Goal: Information Seeking & Learning: Learn about a topic

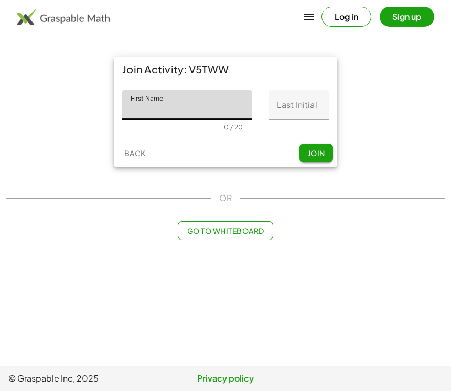
scroll to position [16, 0]
click at [331, 144] on button "Join" at bounding box center [316, 153] width 34 height 19
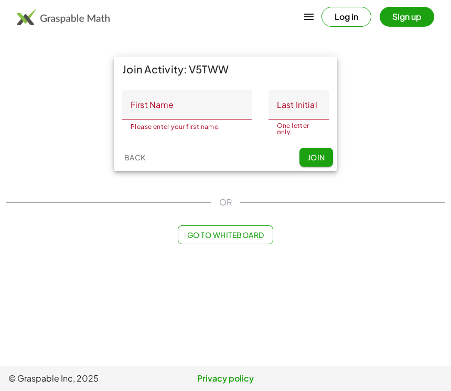
scroll to position [0, 0]
click at [257, 230] on span "Go to Whiteboard" at bounding box center [225, 234] width 77 height 9
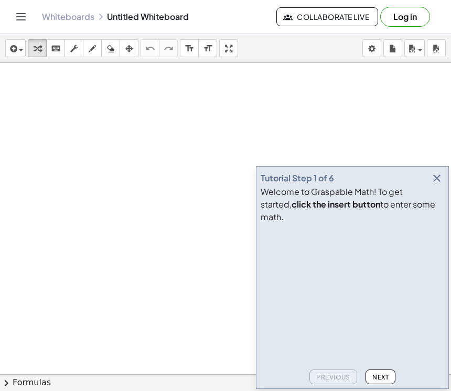
click at [438, 185] on icon "button" at bounding box center [436, 178] width 13 height 13
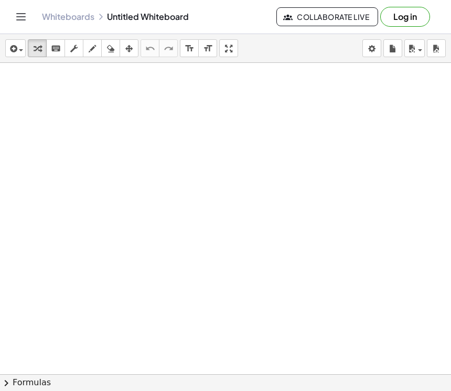
scroll to position [63, 0]
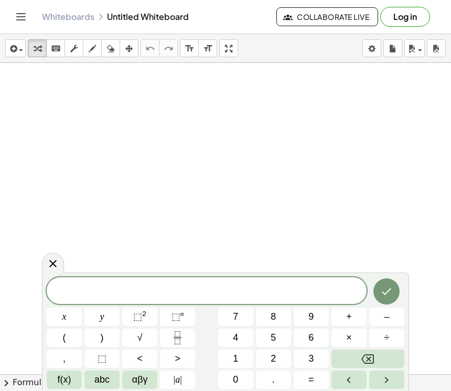
click at [317, 322] on button "9" at bounding box center [311, 317] width 35 height 18
click at [317, 321] on button "9" at bounding box center [311, 317] width 35 height 18
click at [396, 351] on button "Backspace" at bounding box center [367, 359] width 73 height 18
click at [392, 351] on button "Backspace" at bounding box center [367, 359] width 73 height 18
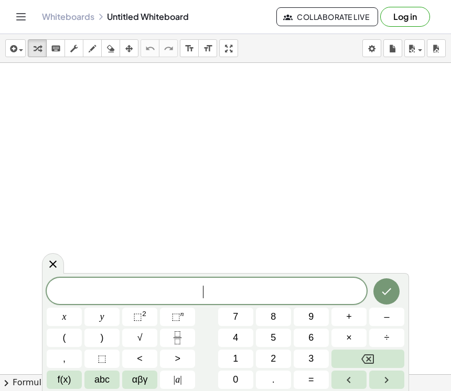
click at [392, 350] on button "Backspace" at bounding box center [367, 359] width 73 height 18
click at [389, 352] on button "Backspace" at bounding box center [367, 359] width 73 height 18
click at [351, 320] on span "+" at bounding box center [349, 317] width 6 height 14
click at [61, 374] on span "f(x)" at bounding box center [65, 380] width 14 height 14
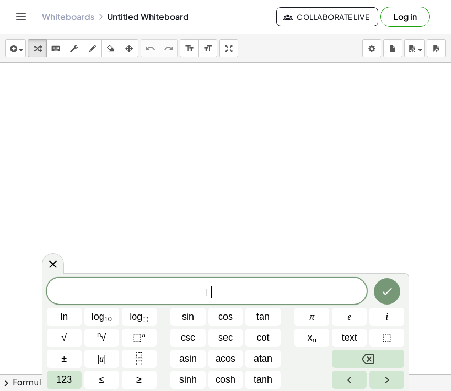
click at [379, 355] on button "Backspace" at bounding box center [368, 359] width 72 height 18
click at [48, 308] on button "ln" at bounding box center [64, 317] width 35 height 18
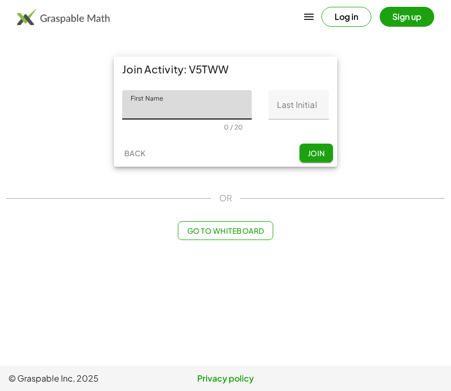
click at [223, 111] on input "First Name" at bounding box center [186, 104] width 129 height 29
click at [363, 55] on div "Join Activity: V5TWW First Name First Name 0 / 20 Last Initial Last Initial 0 /…" at bounding box center [225, 111] width 451 height 123
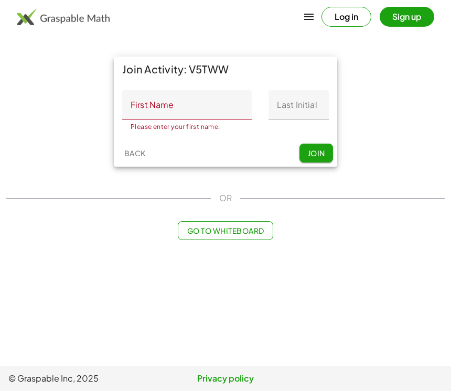
click at [306, 95] on input "Last Initial" at bounding box center [298, 104] width 60 height 29
click at [210, 94] on input "First Name" at bounding box center [186, 104] width 129 height 29
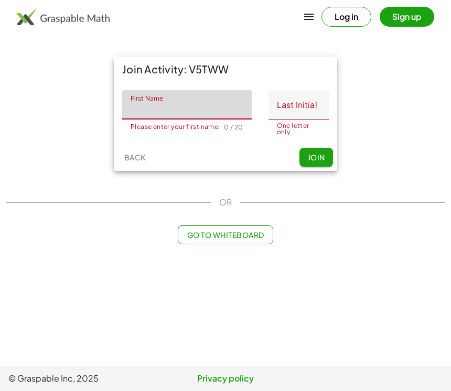
type input "*"
type input "********"
click at [291, 106] on input "Last Initial" at bounding box center [298, 104] width 60 height 29
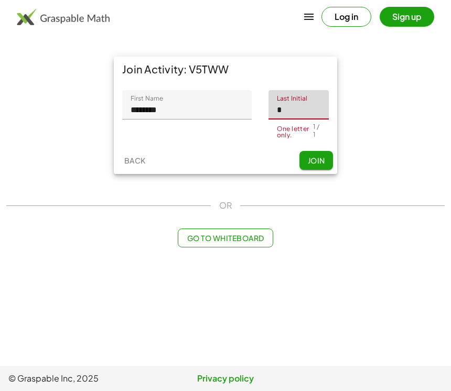
type input "*"
click at [321, 156] on span "Join" at bounding box center [315, 160] width 17 height 9
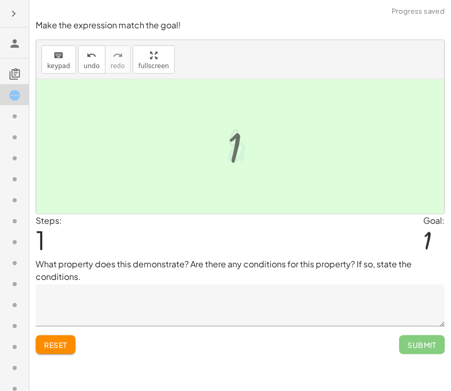
scroll to position [16, 0]
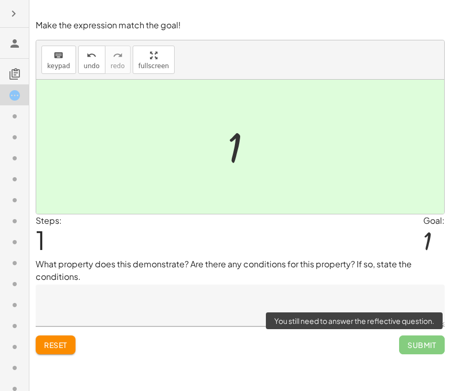
click at [432, 335] on span "Submit" at bounding box center [422, 344] width 46 height 19
click at [435, 285] on textarea at bounding box center [240, 306] width 409 height 42
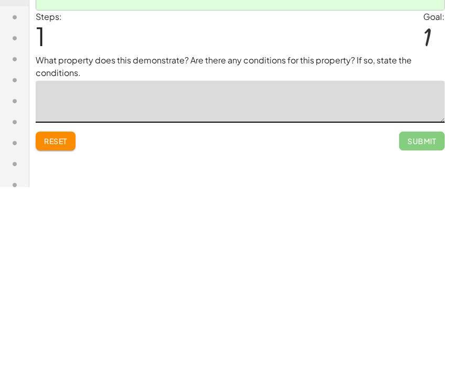
click at [302, 285] on textarea at bounding box center [240, 306] width 409 height 42
click at [268, 327] on div "Reset Submit" at bounding box center [240, 341] width 409 height 28
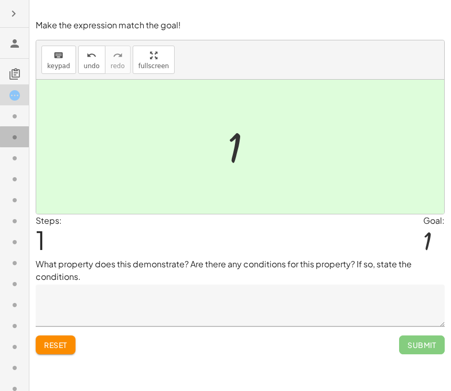
click at [24, 168] on div at bounding box center [14, 178] width 29 height 21
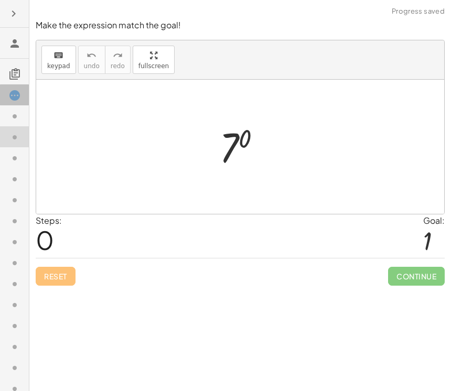
click at [17, 99] on icon at bounding box center [14, 95] width 13 height 13
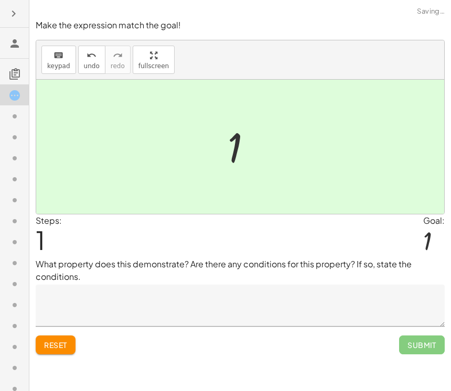
click at [53, 285] on textarea at bounding box center [240, 306] width 409 height 42
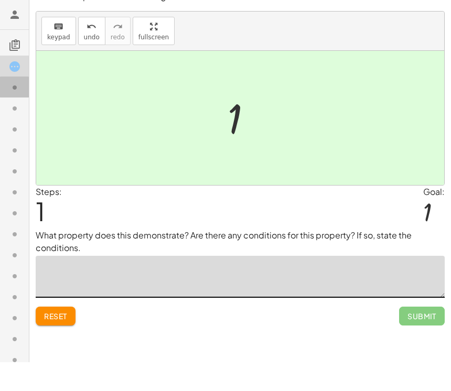
click at [24, 147] on div at bounding box center [14, 157] width 29 height 21
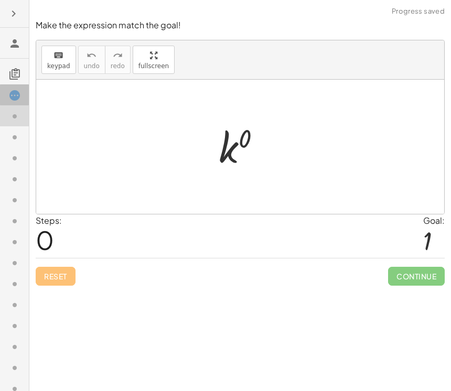
click at [23, 93] on div at bounding box center [18, 96] width 21 height 14
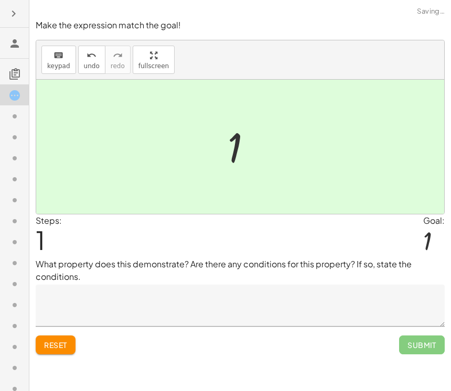
click at [266, 298] on textarea at bounding box center [240, 306] width 409 height 42
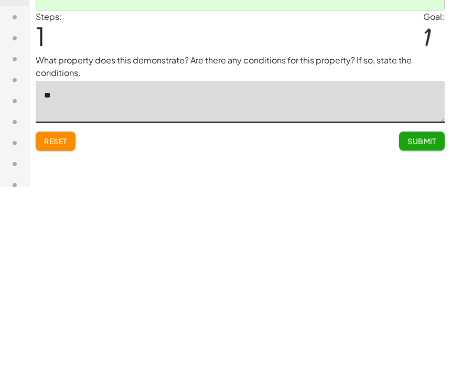
type textarea "*"
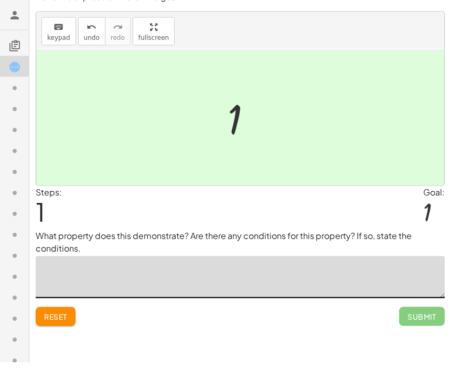
scroll to position [0, 0]
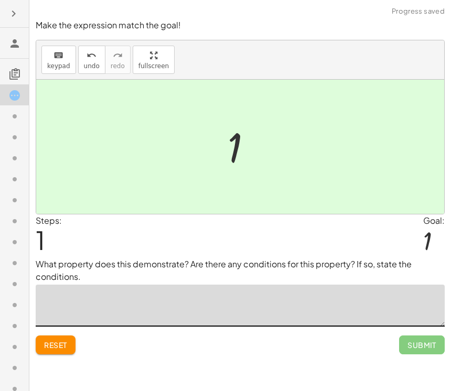
type textarea "*"
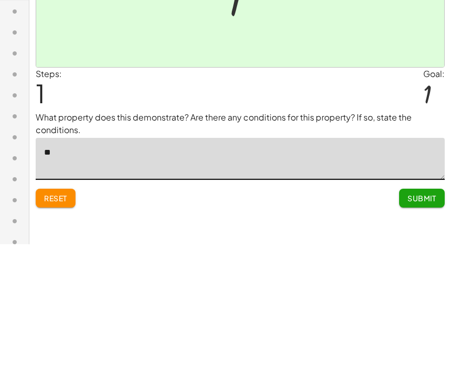
click at [366, 80] on div at bounding box center [240, 147] width 408 height 134
type textarea "*"
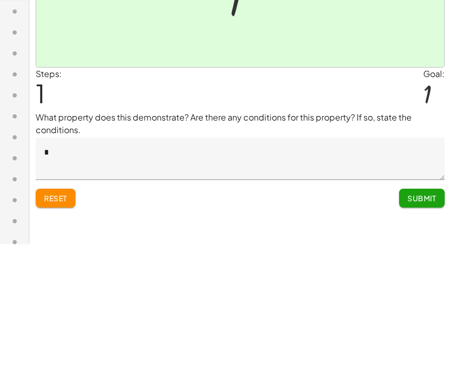
scroll to position [16, 0]
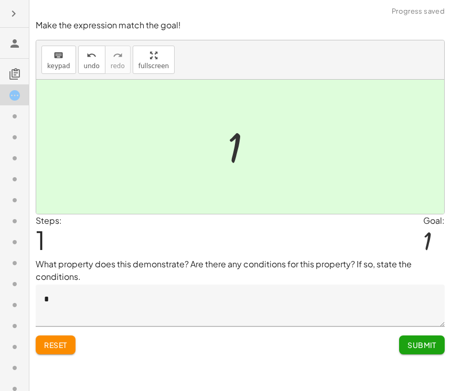
click at [411, 340] on span "Submit" at bounding box center [421, 344] width 29 height 9
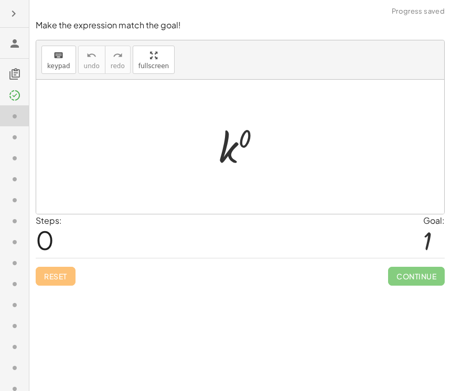
click at [17, 98] on icon at bounding box center [14, 95] width 13 height 13
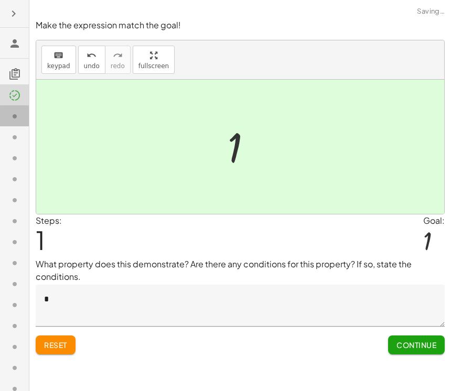
click at [20, 112] on icon at bounding box center [14, 116] width 13 height 13
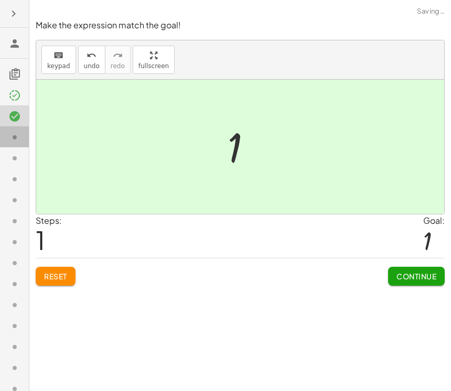
click at [18, 131] on div at bounding box center [18, 138] width 21 height 14
click at [21, 155] on div at bounding box center [18, 158] width 21 height 14
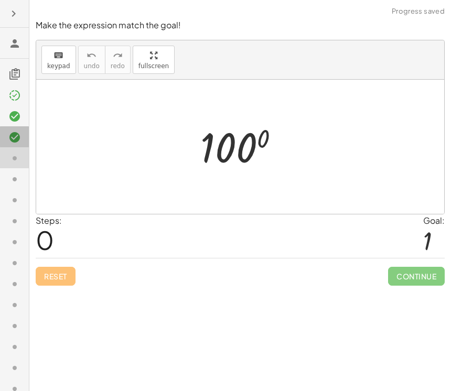
click at [9, 138] on icon at bounding box center [14, 137] width 13 height 13
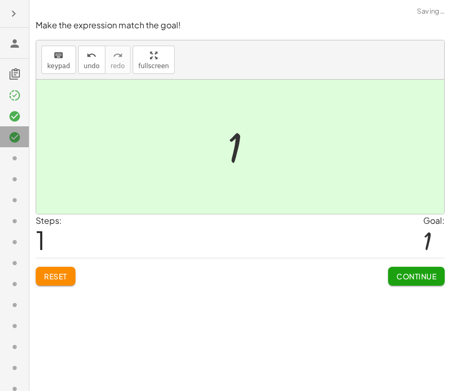
click at [28, 132] on div at bounding box center [18, 138] width 21 height 14
click at [19, 147] on div at bounding box center [14, 157] width 29 height 21
click at [15, 96] on icon at bounding box center [14, 95] width 13 height 13
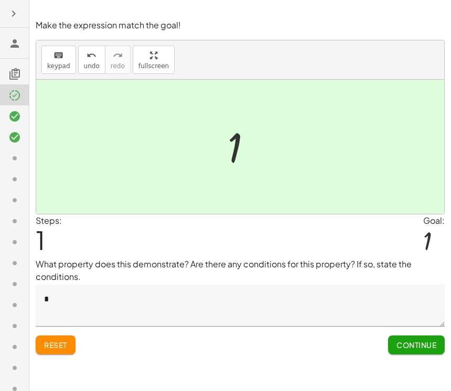
click at [16, 189] on div at bounding box center [14, 199] width 29 height 21
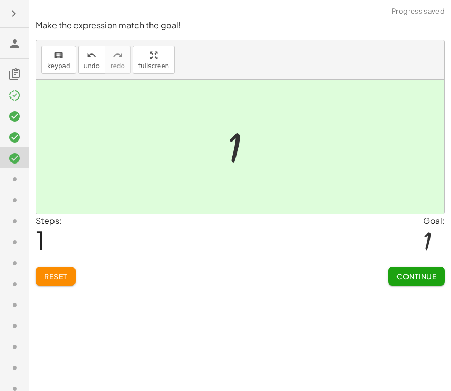
click at [19, 210] on div at bounding box center [14, 220] width 29 height 21
click at [21, 202] on div at bounding box center [18, 200] width 21 height 14
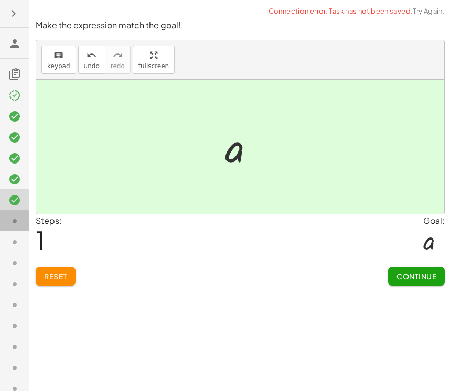
click at [23, 214] on div at bounding box center [18, 221] width 21 height 14
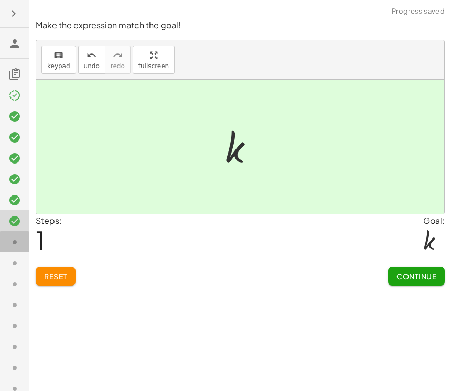
click at [17, 236] on icon at bounding box center [14, 242] width 13 height 13
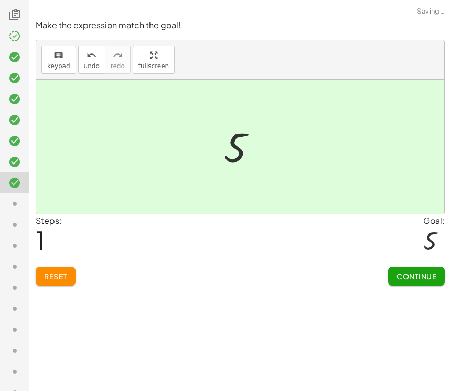
scroll to position [60, 0]
click at [14, 234] on div at bounding box center [14, 244] width 29 height 21
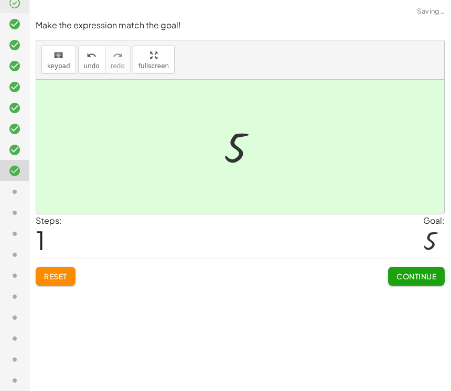
scroll to position [104, 0]
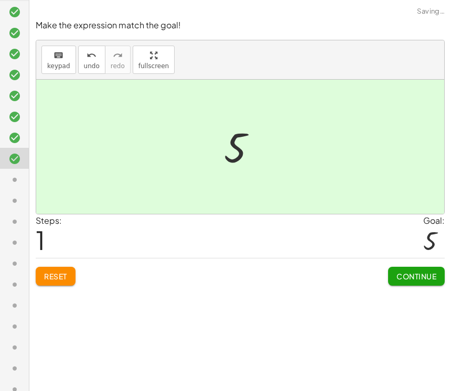
click at [13, 211] on div at bounding box center [14, 221] width 29 height 21
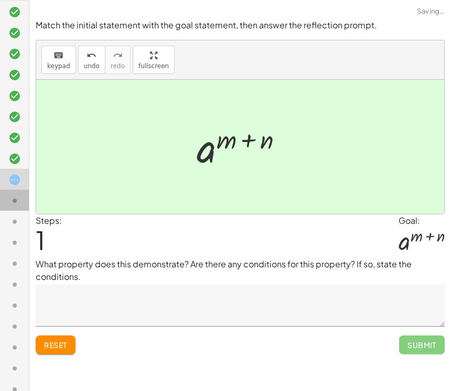
click at [11, 194] on icon at bounding box center [14, 200] width 13 height 13
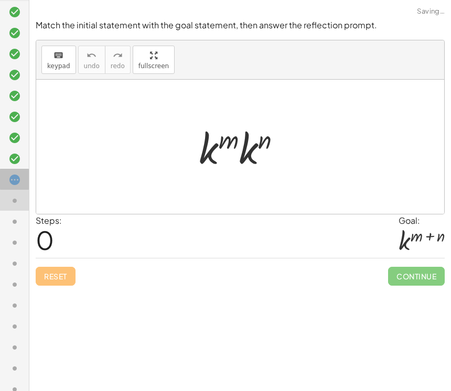
click at [15, 183] on icon at bounding box center [14, 179] width 13 height 13
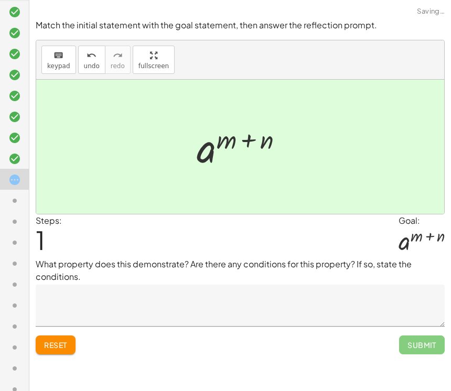
click at [213, 285] on textarea at bounding box center [240, 306] width 409 height 42
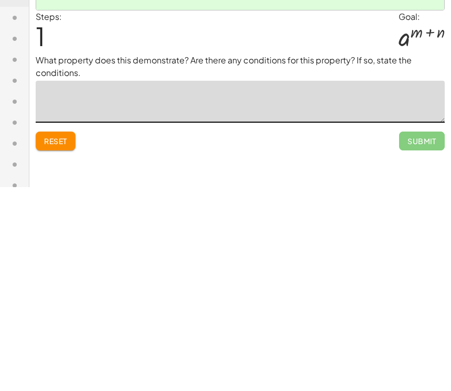
type textarea "*"
click at [428, 335] on button "Submit" at bounding box center [422, 344] width 46 height 19
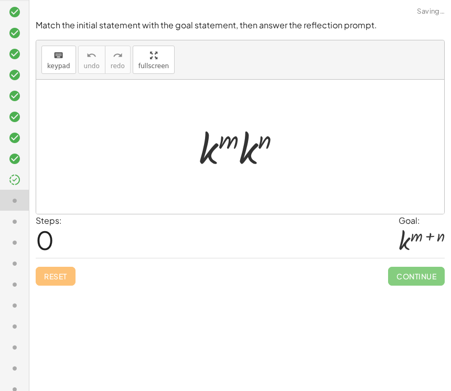
click at [415, 267] on span "Continue" at bounding box center [416, 276] width 57 height 19
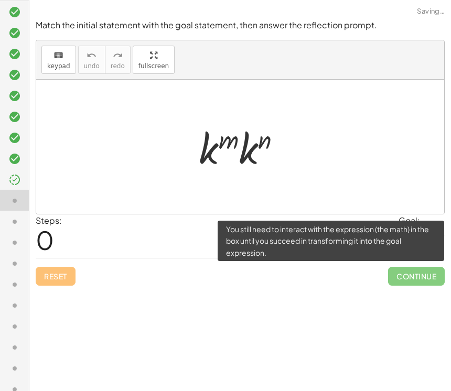
click at [419, 267] on span "Continue" at bounding box center [416, 276] width 57 height 19
click at [0, 0] on div "Match the initial statement with the goal statement, then answer the reflection…" at bounding box center [0, 0] width 0 height 0
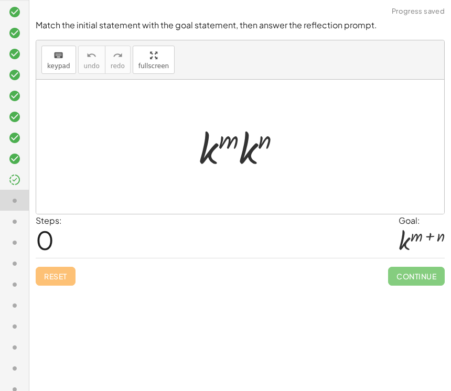
click at [380, 327] on div "Make the expression match the goal! keyboard keypad undo undo redo redo fullscr…" at bounding box center [239, 195] width 421 height 391
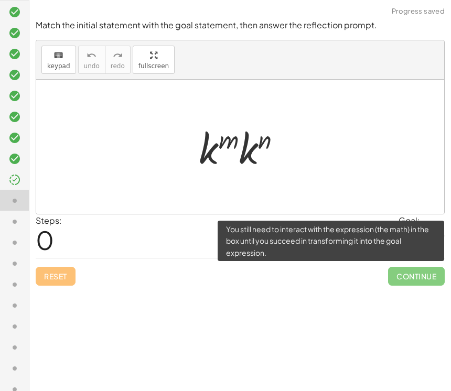
click at [420, 267] on span "Continue" at bounding box center [416, 276] width 57 height 19
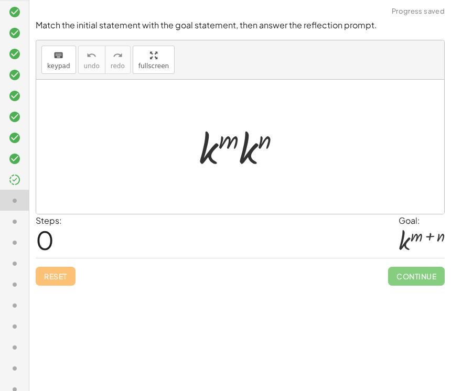
click at [398, 300] on div "Make the expression match the goal! keyboard keypad undo undo redo redo fullscr…" at bounding box center [239, 195] width 421 height 391
click at [17, 226] on icon at bounding box center [14, 221] width 13 height 13
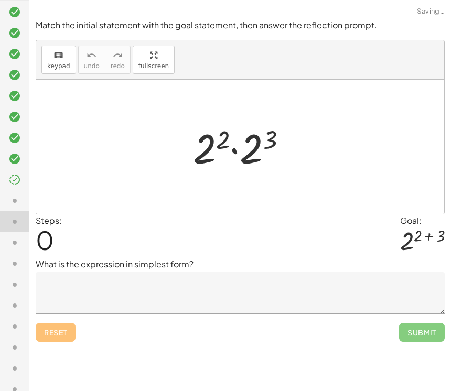
click at [12, 205] on icon at bounding box center [14, 200] width 13 height 13
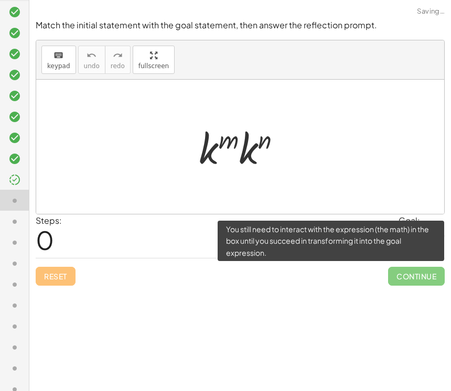
click at [428, 267] on span "Continue" at bounding box center [416, 276] width 57 height 19
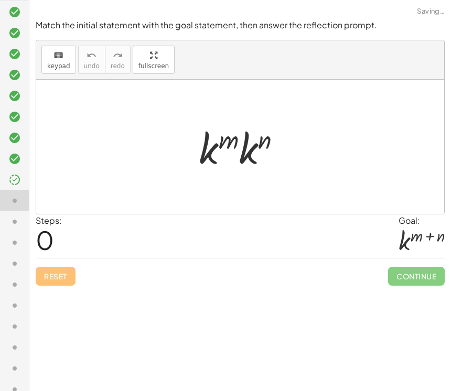
click at [397, 304] on div "Make the expression match the goal! keyboard keypad undo undo redo redo fullscr…" at bounding box center [239, 195] width 421 height 391
click at [16, 218] on icon at bounding box center [14, 221] width 13 height 13
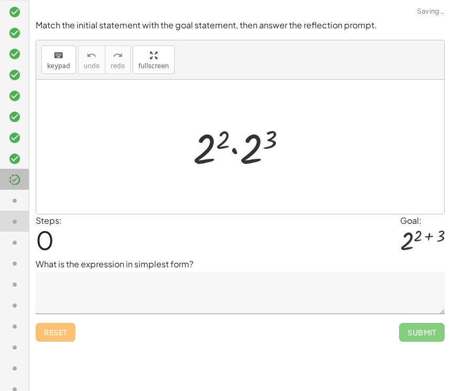
click at [14, 179] on icon at bounding box center [14, 179] width 13 height 13
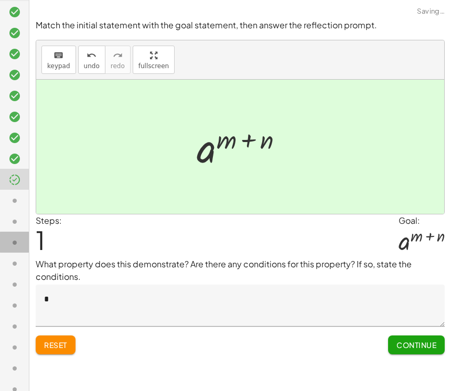
click at [16, 236] on icon at bounding box center [14, 242] width 13 height 13
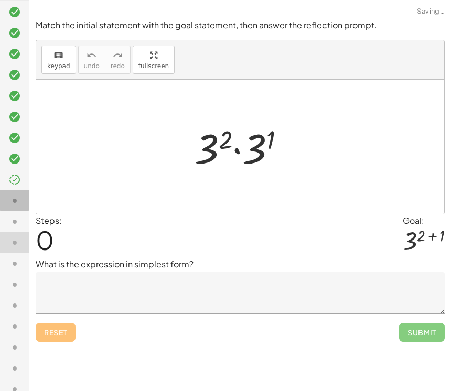
click at [3, 232] on div at bounding box center [14, 242] width 29 height 21
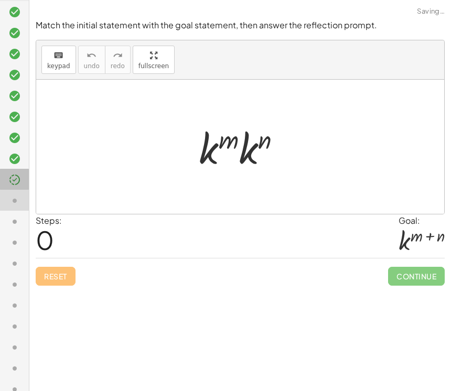
click at [14, 180] on icon at bounding box center [14, 179] width 13 height 13
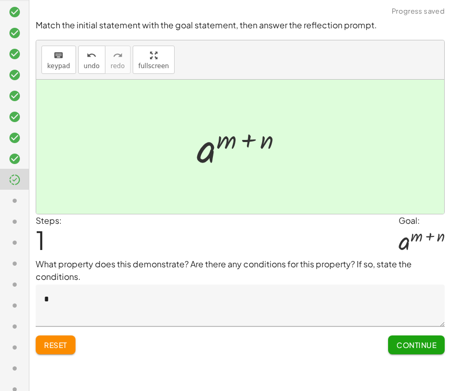
click at [8, 232] on div at bounding box center [14, 242] width 29 height 21
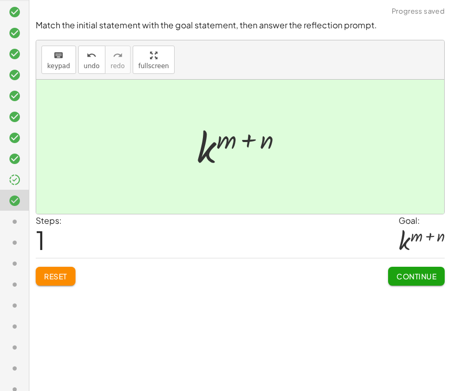
click at [13, 221] on icon at bounding box center [14, 221] width 13 height 13
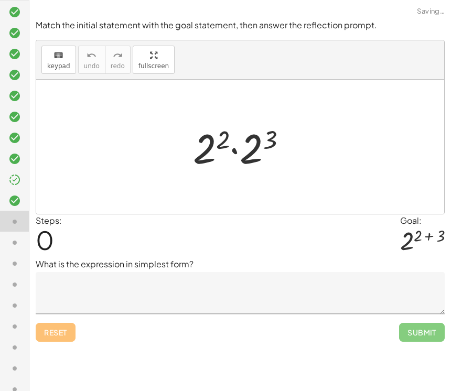
click at [300, 143] on div at bounding box center [244, 147] width 113 height 54
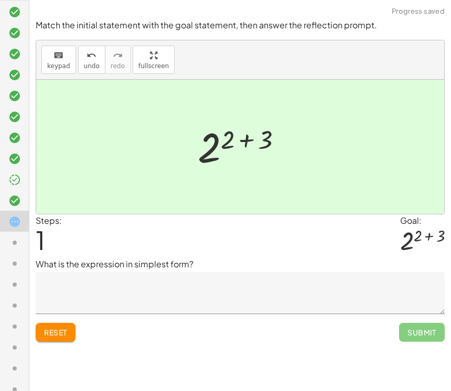
click at [265, 272] on textarea at bounding box center [240, 293] width 409 height 42
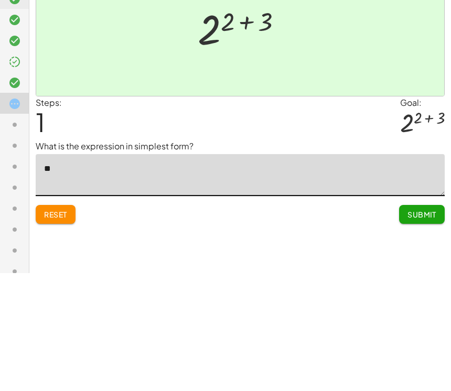
type textarea "*"
click at [414, 272] on textarea "*" at bounding box center [240, 293] width 409 height 42
type textarea "*"
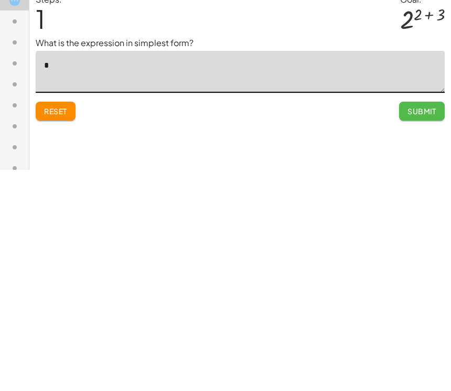
click at [424, 323] on button "Submit" at bounding box center [422, 332] width 46 height 19
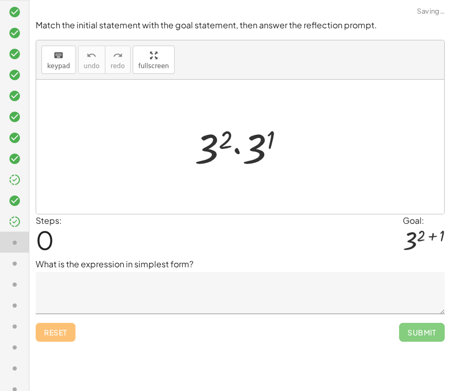
click at [426, 323] on span "Submit" at bounding box center [422, 332] width 46 height 19
click at [417, 227] on div at bounding box center [424, 241] width 42 height 28
click at [59, 272] on textarea at bounding box center [240, 293] width 409 height 42
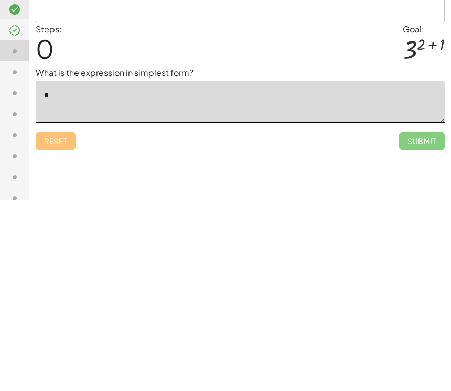
type textarea "*"
click at [0, 0] on div "Match the initial statement with the goal statement, then answer the reflection…" at bounding box center [0, 0] width 0 height 0
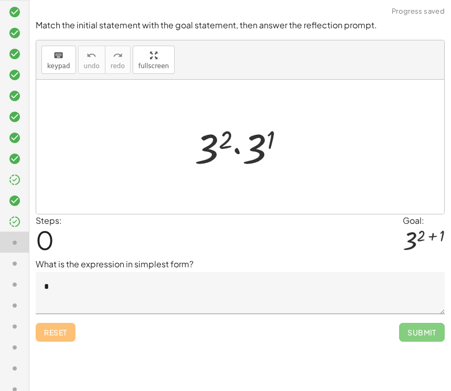
click at [12, 267] on icon at bounding box center [14, 263] width 13 height 13
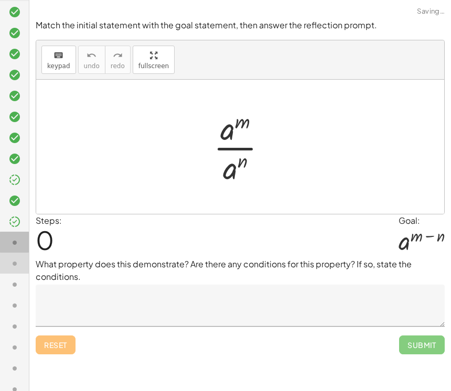
click at [14, 243] on icon at bounding box center [14, 242] width 13 height 13
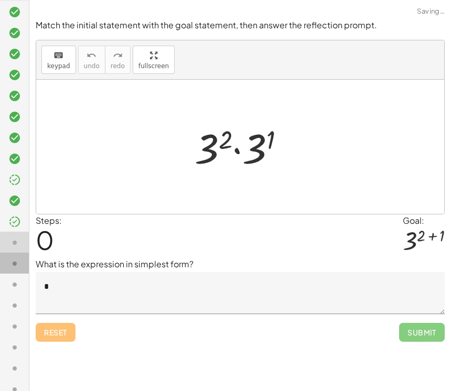
click at [17, 295] on div at bounding box center [14, 305] width 29 height 21
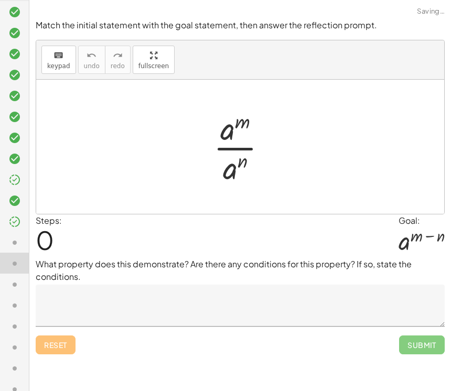
click at [353, 300] on textarea at bounding box center [240, 306] width 409 height 42
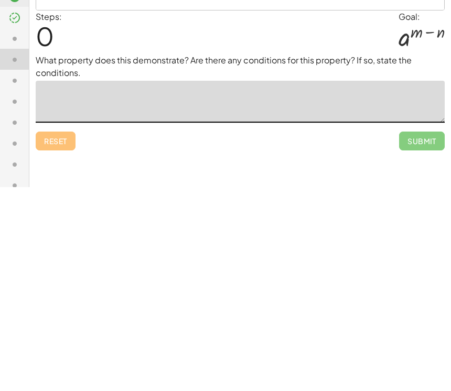
click at [418, 335] on span "Submit" at bounding box center [422, 344] width 46 height 19
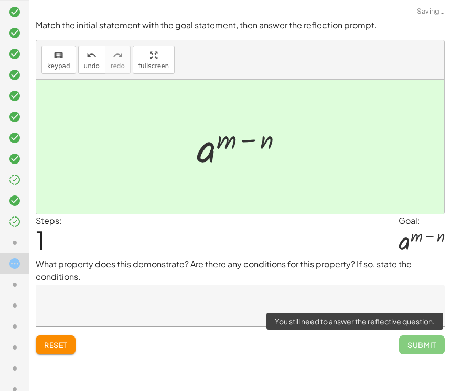
click at [73, 285] on textarea at bounding box center [240, 306] width 409 height 42
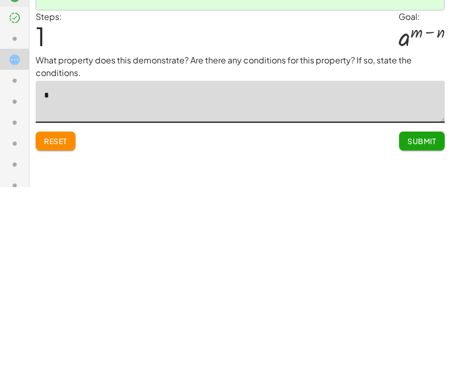
type textarea "*"
click at [407, 142] on div "Make the expression match the goal! keyboard keypad undo undo redo redo fullscr…" at bounding box center [239, 195] width 421 height 391
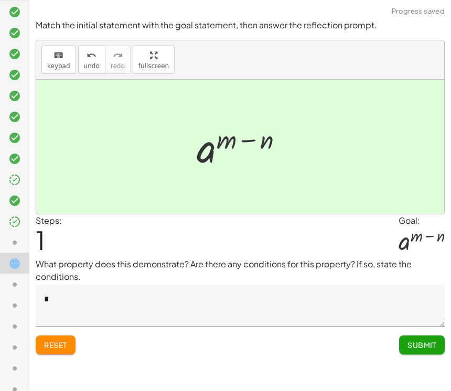
click at [427, 340] on span "Submit" at bounding box center [421, 344] width 29 height 9
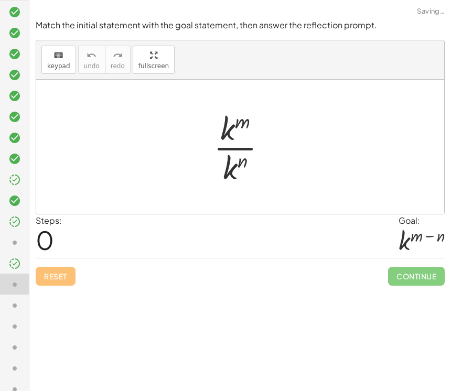
click at [427, 328] on div "Make the expression match the goal! keyboard keypad undo undo redo redo fullscr…" at bounding box center [239, 195] width 421 height 391
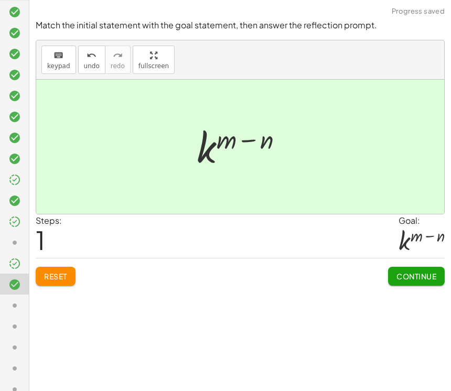
click at [420, 267] on button "Continue" at bounding box center [416, 276] width 57 height 19
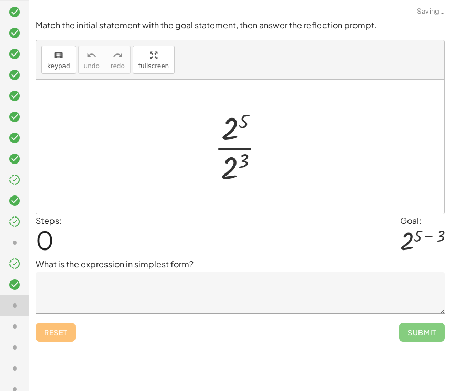
click at [2, 274] on div at bounding box center [14, 284] width 29 height 21
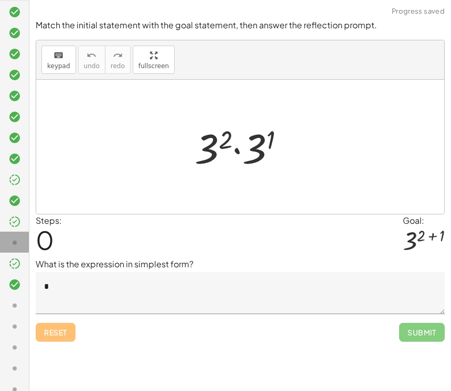
click at [14, 232] on div at bounding box center [14, 242] width 29 height 21
click at [53, 272] on textarea "*" at bounding box center [240, 293] width 409 height 42
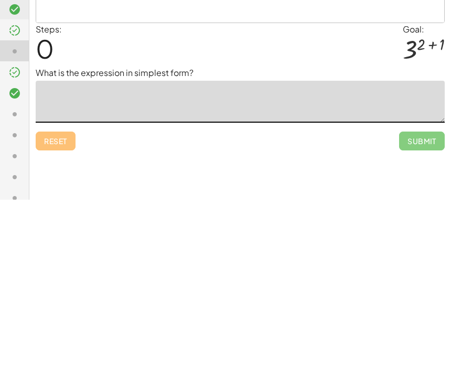
click at [53, 314] on div "Reset Submit" at bounding box center [240, 328] width 409 height 28
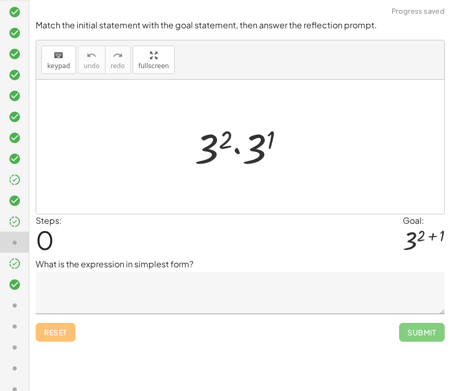
click at [55, 316] on div "Reset Submit" at bounding box center [240, 328] width 409 height 28
click at [57, 316] on div "Reset Submit" at bounding box center [240, 328] width 409 height 28
click at [396, 215] on div "Steps: 0 Goal: 3 ( + 2 + 1 )" at bounding box center [240, 236] width 409 height 44
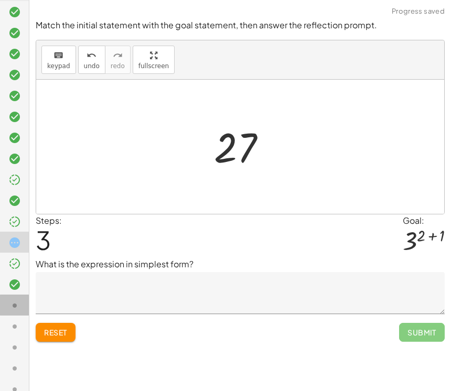
click at [23, 337] on div at bounding box center [14, 347] width 29 height 21
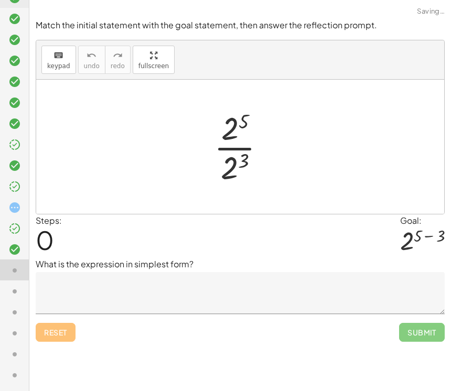
scroll to position [140, 0]
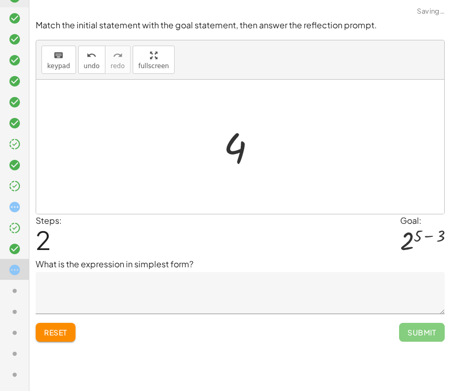
click at [285, 272] on textarea at bounding box center [240, 293] width 409 height 42
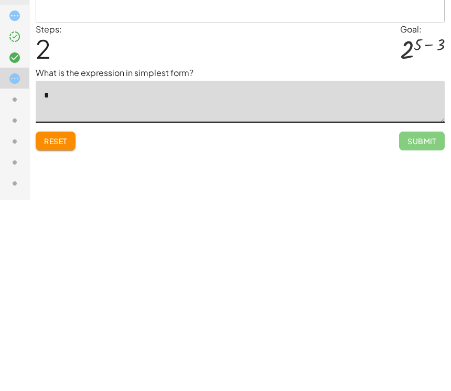
type textarea "*"
click at [0, 0] on div "Match the initial statement with the goal statement, then answer the reflection…" at bounding box center [0, 0] width 0 height 0
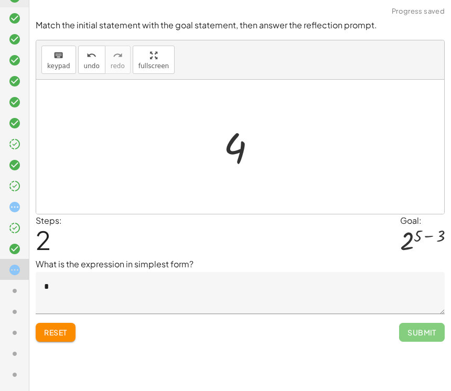
click at [21, 287] on div at bounding box center [18, 291] width 21 height 14
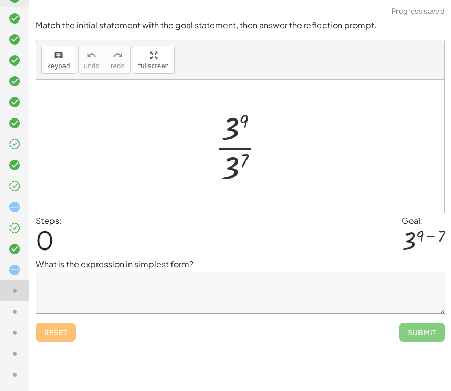
click at [6, 238] on div at bounding box center [14, 248] width 29 height 21
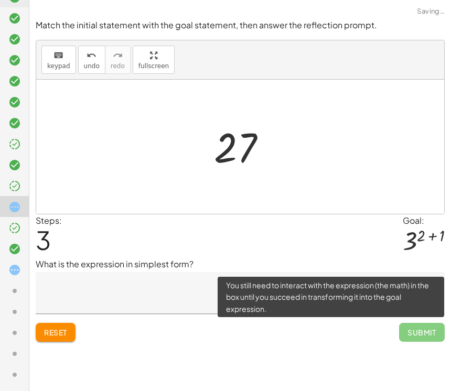
click at [429, 323] on span "Submit" at bounding box center [422, 332] width 46 height 19
click at [57, 284] on textarea at bounding box center [240, 293] width 409 height 42
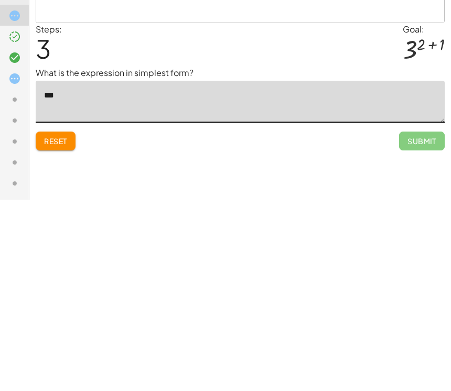
scroll to position [0, 0]
click at [408, 146] on div "Make the expression match the goal! keyboard keypad undo undo redo redo fullscr…" at bounding box center [239, 195] width 421 height 391
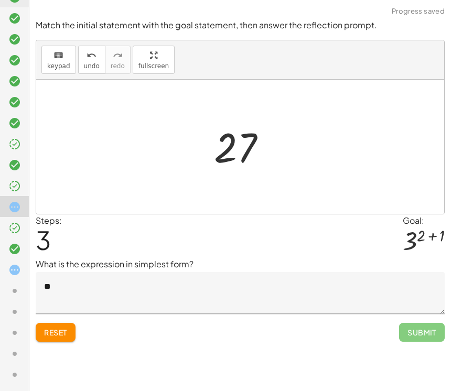
click at [423, 323] on span "Submit" at bounding box center [422, 332] width 46 height 19
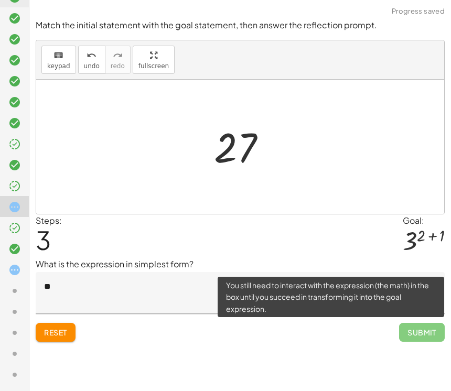
click at [70, 295] on textarea "**" at bounding box center [240, 293] width 409 height 42
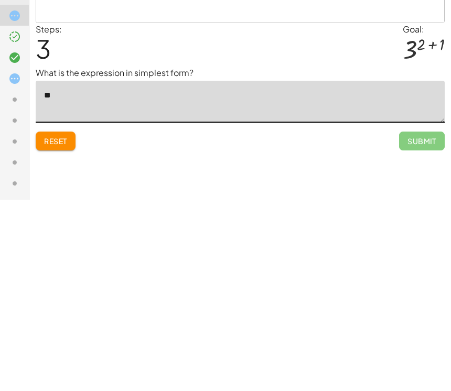
type textarea "*"
click at [49, 272] on textarea "*" at bounding box center [240, 293] width 409 height 42
click at [47, 272] on textarea "*" at bounding box center [240, 293] width 409 height 42
type textarea "*"
click at [397, 150] on div "Make the expression match the goal! keyboard keypad undo undo redo redo fullscr…" at bounding box center [239, 195] width 421 height 391
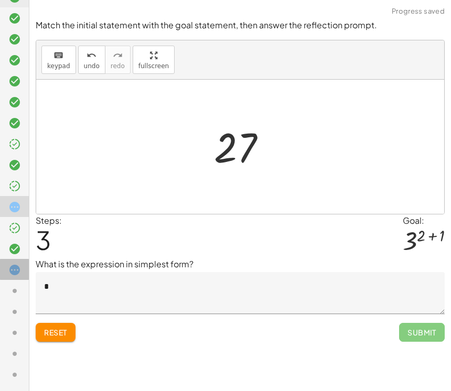
click at [13, 301] on div at bounding box center [14, 311] width 29 height 21
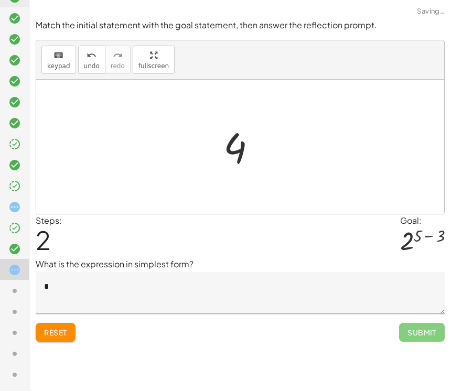
click at [11, 295] on icon at bounding box center [14, 291] width 13 height 13
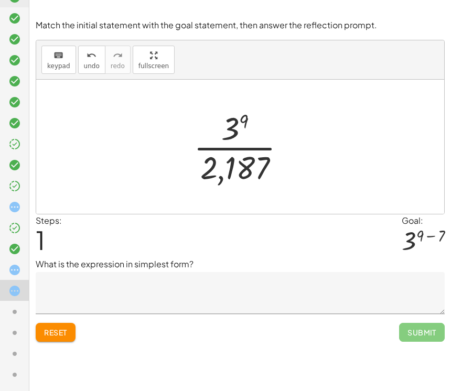
click at [12, 311] on icon at bounding box center [14, 312] width 13 height 13
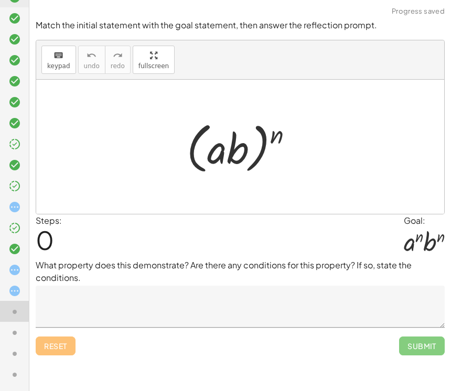
click at [11, 288] on icon at bounding box center [14, 291] width 13 height 13
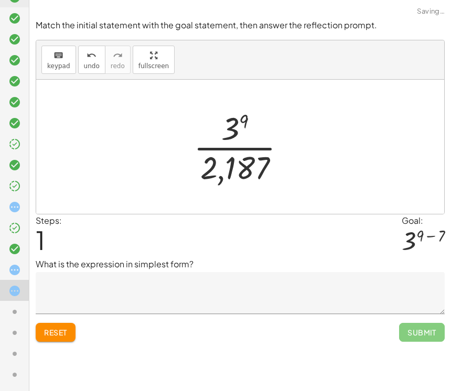
click at [12, 305] on div at bounding box center [18, 312] width 21 height 14
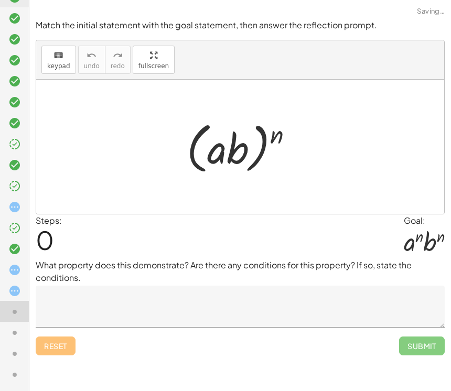
click at [13, 336] on icon at bounding box center [14, 333] width 13 height 13
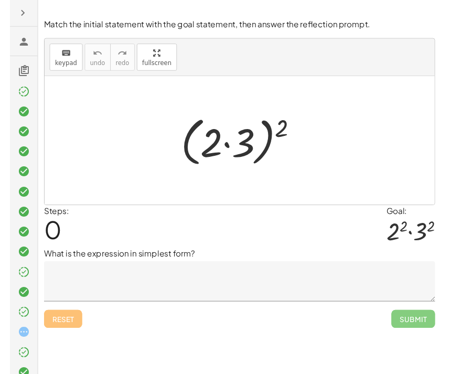
scroll to position [34, 0]
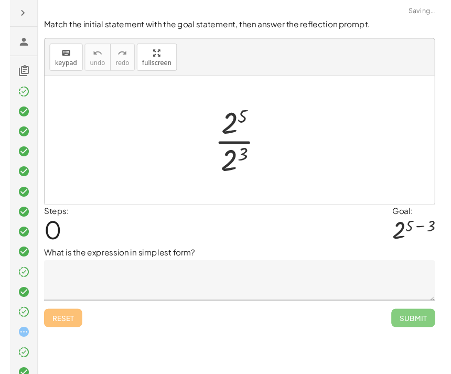
scroll to position [90, 0]
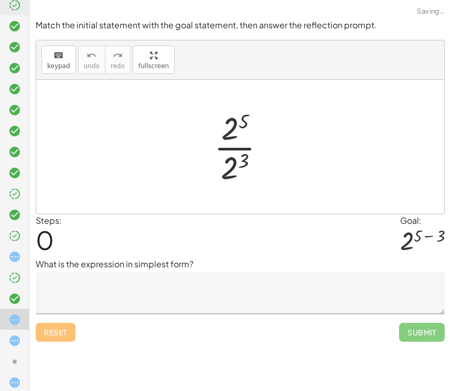
click at [53, 329] on div "Reset Submit" at bounding box center [240, 328] width 409 height 28
click at [58, 289] on textarea at bounding box center [240, 293] width 409 height 42
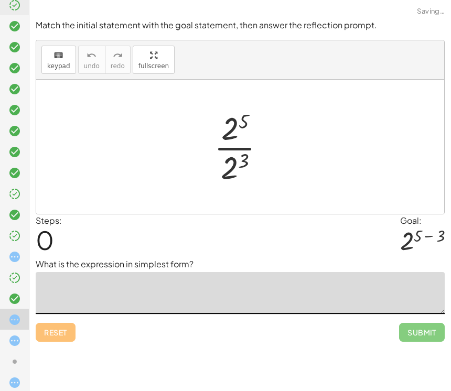
click at [17, 337] on icon at bounding box center [14, 340] width 13 height 13
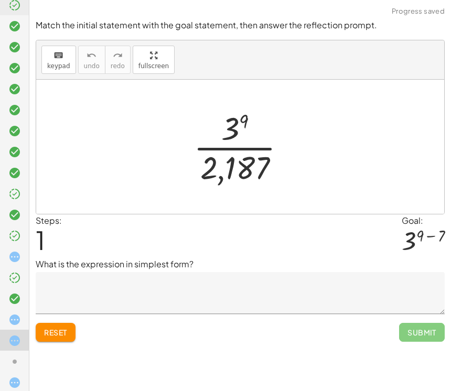
click at [15, 313] on icon at bounding box center [14, 319] width 13 height 13
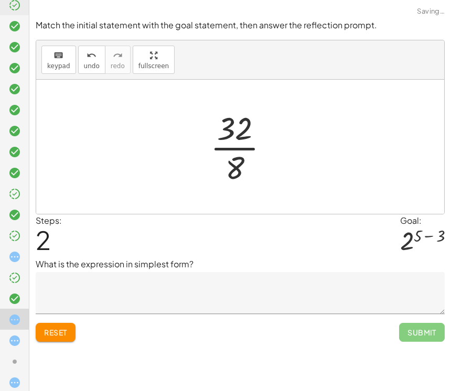
click at [60, 284] on textarea at bounding box center [240, 293] width 409 height 42
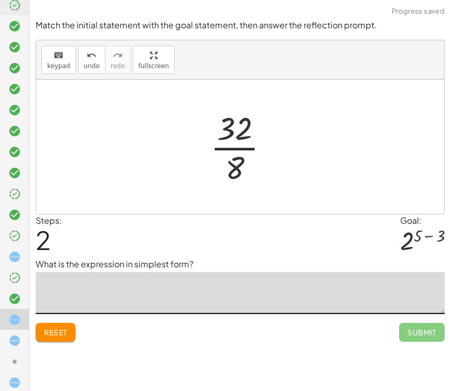
click at [59, 283] on textarea at bounding box center [240, 293] width 409 height 42
type textarea "****"
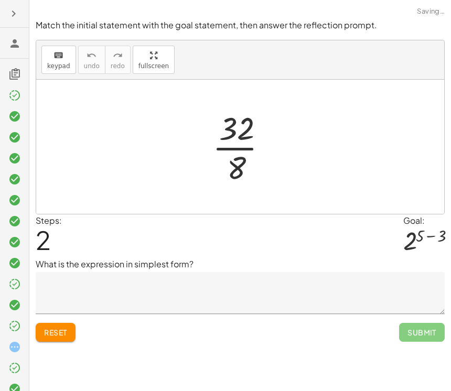
click at [73, 287] on textarea at bounding box center [240, 293] width 409 height 42
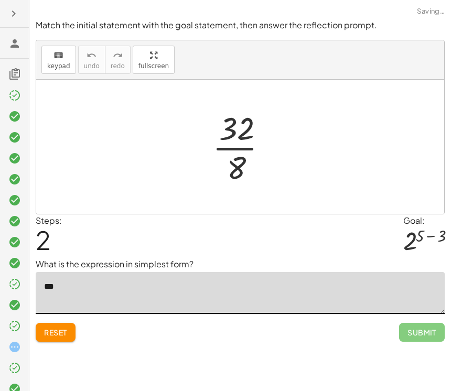
type textarea "*"
click at [19, 202] on icon at bounding box center [14, 200] width 13 height 13
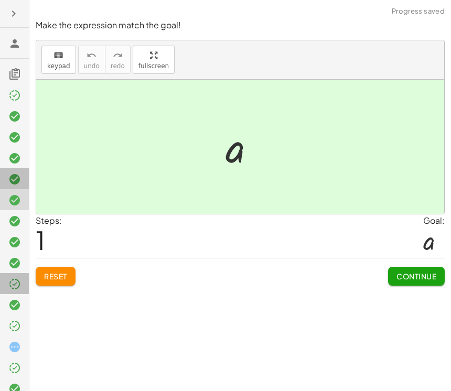
click at [14, 290] on icon at bounding box center [14, 284] width 13 height 13
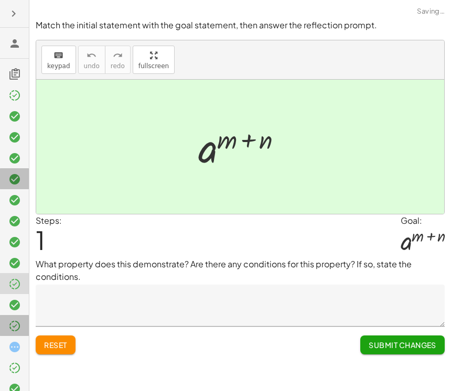
click at [17, 330] on icon at bounding box center [14, 326] width 13 height 13
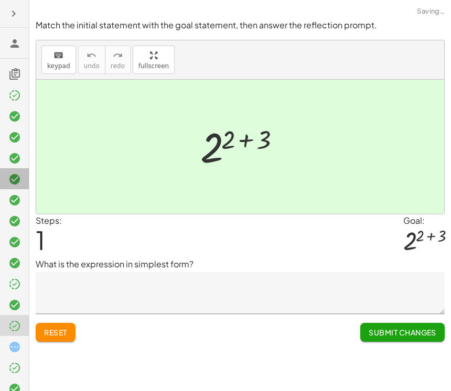
click at [61, 275] on textarea at bounding box center [240, 293] width 409 height 42
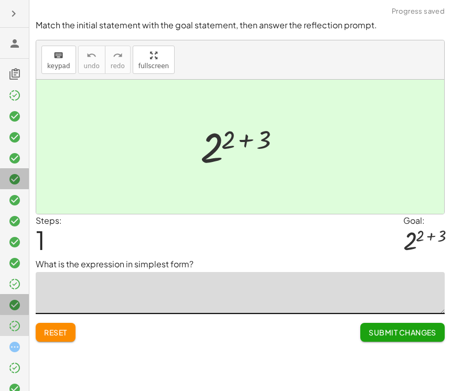
click at [16, 307] on icon at bounding box center [14, 305] width 13 height 13
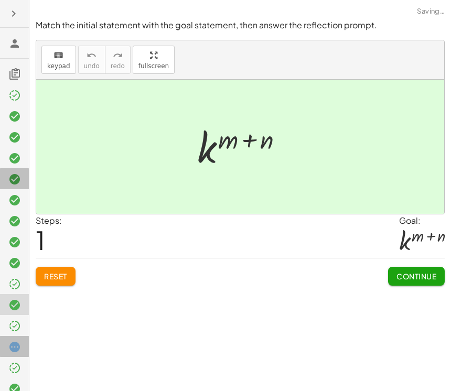
click at [14, 378] on div at bounding box center [14, 388] width 29 height 21
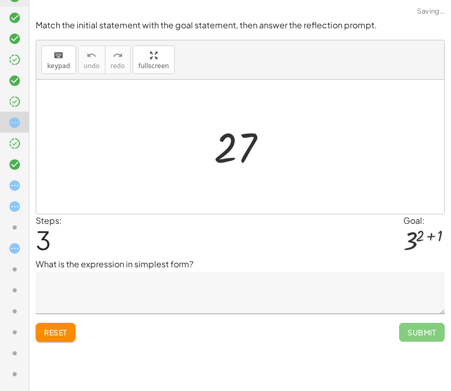
click at [57, 272] on textarea at bounding box center [240, 293] width 409 height 42
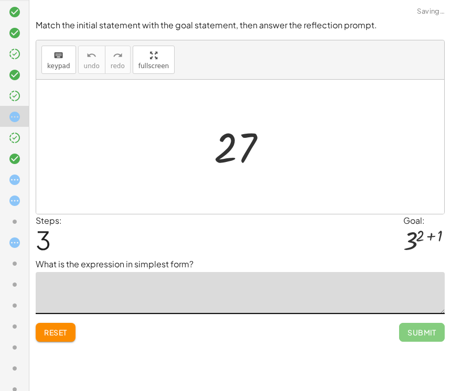
scroll to position [231, 0]
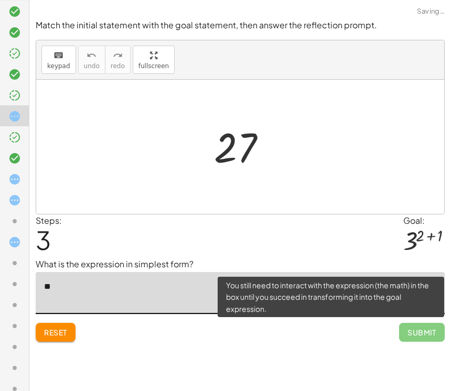
type textarea "**"
click at [421, 323] on span "Submit" at bounding box center [422, 332] width 46 height 19
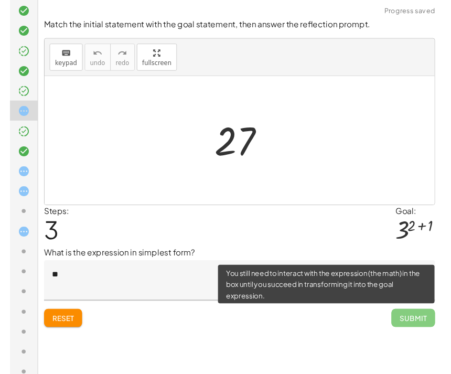
scroll to position [34, 0]
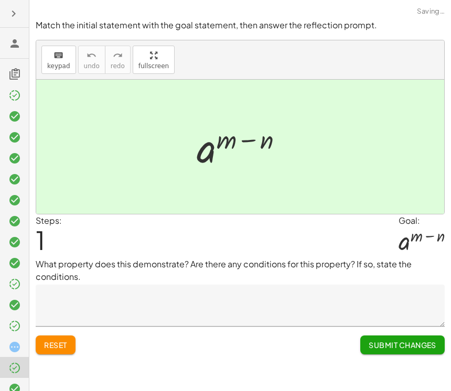
scroll to position [20, 0]
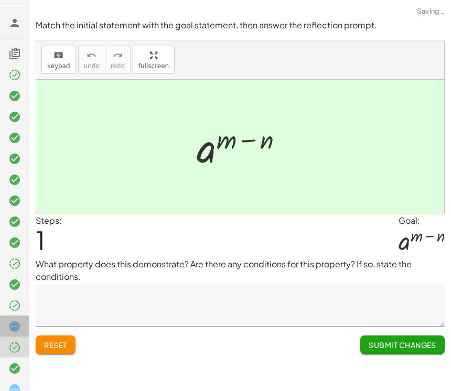
click at [17, 357] on div at bounding box center [14, 367] width 29 height 21
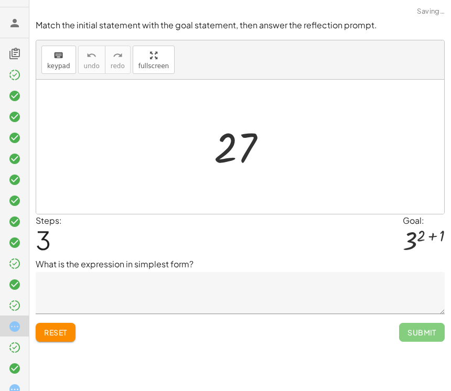
click at [15, 316] on div at bounding box center [14, 326] width 29 height 21
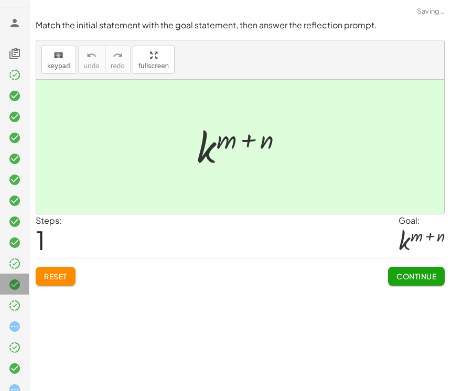
click at [15, 292] on div at bounding box center [14, 284] width 29 height 21
click at [5, 232] on div at bounding box center [14, 242] width 29 height 21
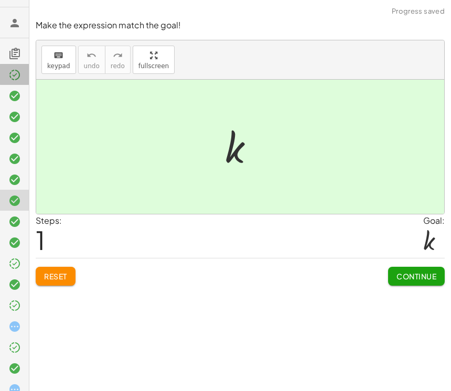
click at [14, 77] on icon at bounding box center [14, 75] width 13 height 13
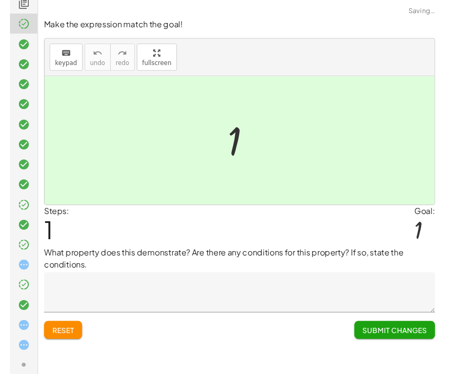
scroll to position [73, 0]
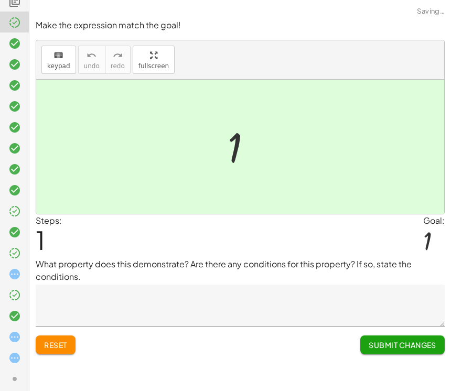
click at [8, 326] on div at bounding box center [14, 336] width 29 height 21
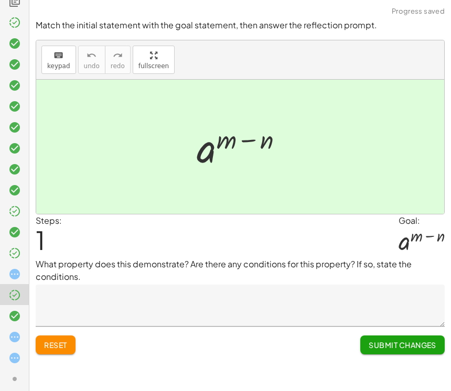
click at [58, 294] on textarea at bounding box center [240, 306] width 409 height 42
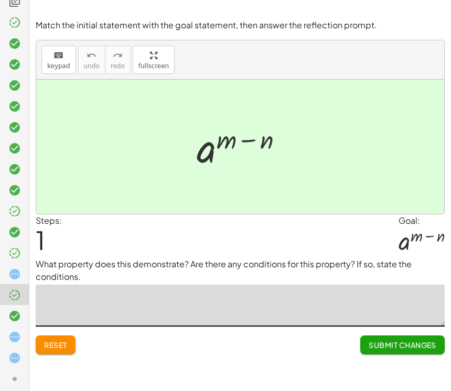
click at [58, 296] on textarea at bounding box center [240, 306] width 409 height 42
click at [58, 310] on textarea at bounding box center [240, 306] width 409 height 42
click at [64, 311] on textarea at bounding box center [240, 306] width 409 height 42
click at [61, 296] on textarea at bounding box center [240, 306] width 409 height 42
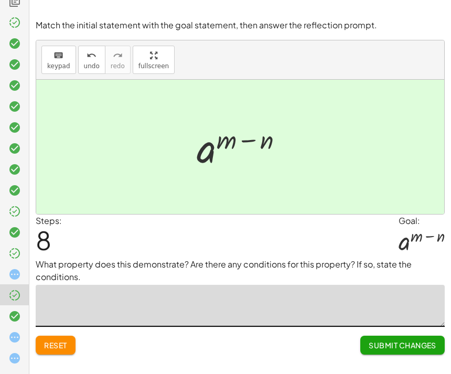
scroll to position [34, 0]
click at [13, 277] on icon at bounding box center [14, 274] width 13 height 13
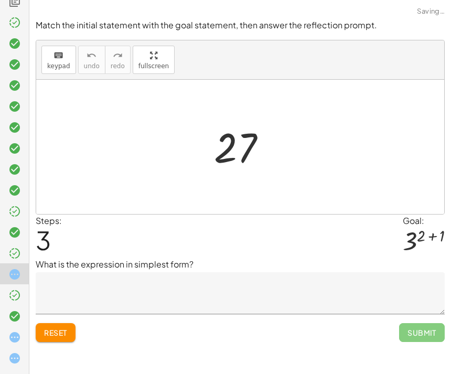
click at [12, 347] on div at bounding box center [14, 357] width 29 height 21
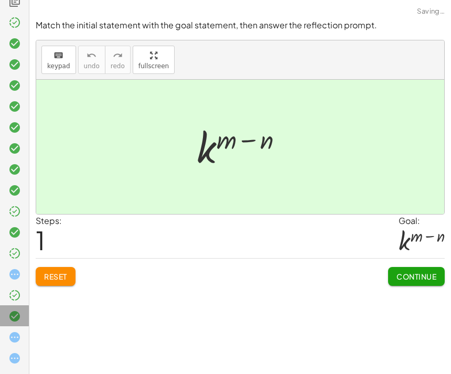
click at [13, 324] on div at bounding box center [14, 315] width 29 height 21
click at [10, 368] on div at bounding box center [14, 378] width 29 height 21
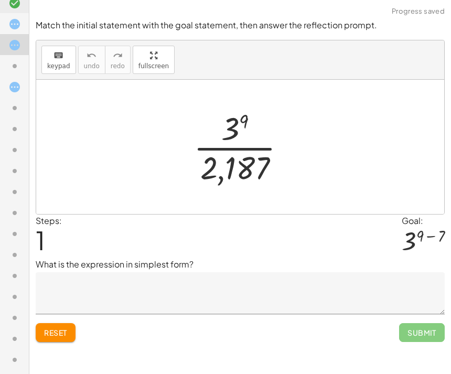
scroll to position [386, 0]
click at [11, 330] on div at bounding box center [14, 338] width 29 height 21
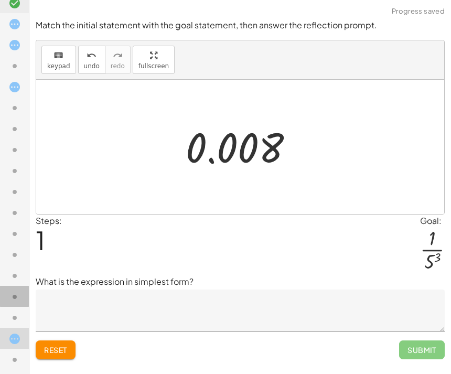
click at [23, 312] on div at bounding box center [18, 318] width 21 height 14
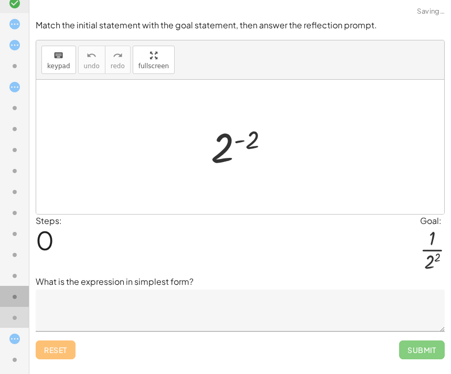
click at [16, 356] on icon at bounding box center [14, 359] width 13 height 13
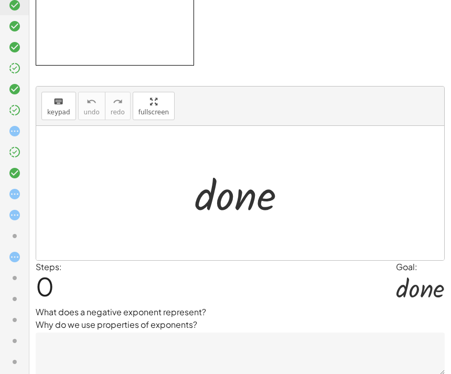
scroll to position [190, 0]
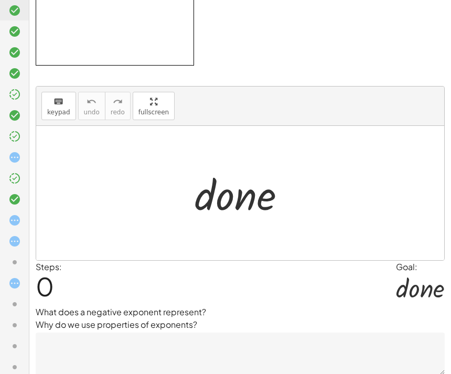
click at [17, 268] on icon at bounding box center [14, 262] width 13 height 13
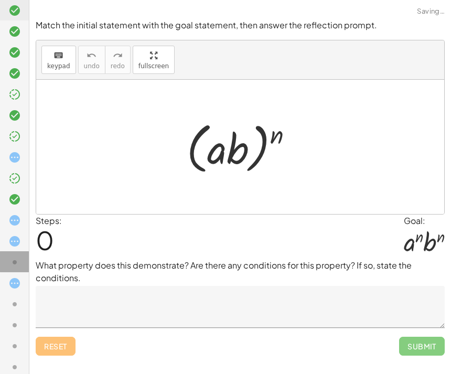
scroll to position [0, 0]
click at [13, 303] on icon at bounding box center [14, 304] width 13 height 13
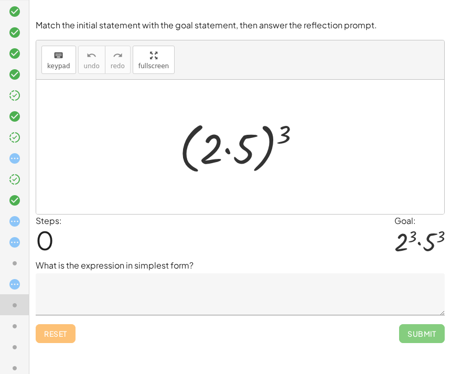
click at [16, 114] on icon at bounding box center [14, 116] width 13 height 13
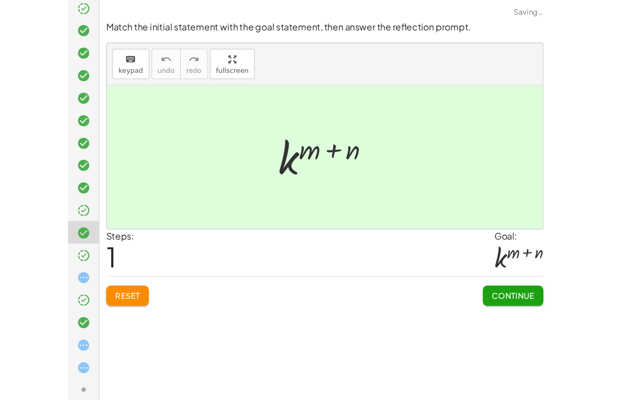
scroll to position [88, 0]
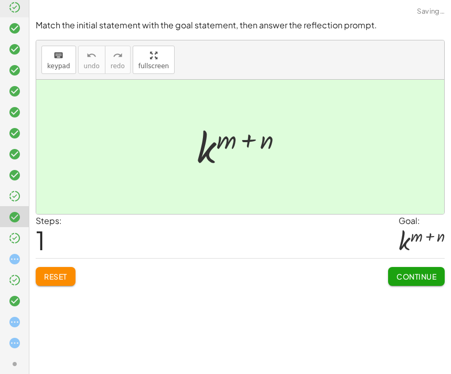
click at [18, 242] on icon at bounding box center [14, 238] width 13 height 13
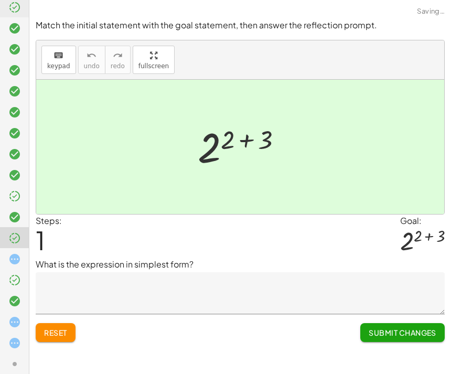
click at [25, 257] on div at bounding box center [18, 259] width 21 height 14
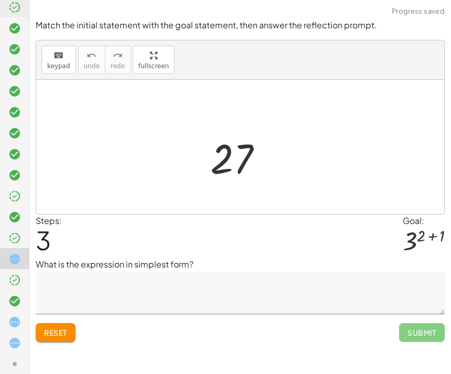
click at [209, 156] on div at bounding box center [244, 147] width 71 height 52
click at [19, 311] on div at bounding box center [14, 321] width 29 height 21
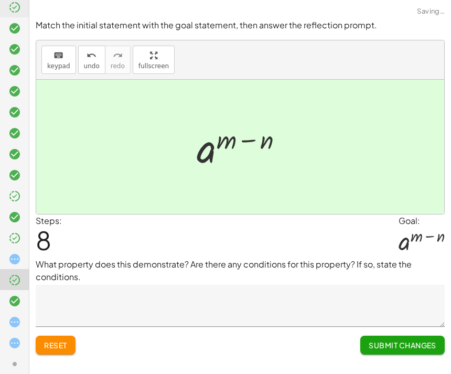
click at [19, 272] on div at bounding box center [14, 279] width 29 height 21
click at [27, 254] on div at bounding box center [18, 259] width 21 height 14
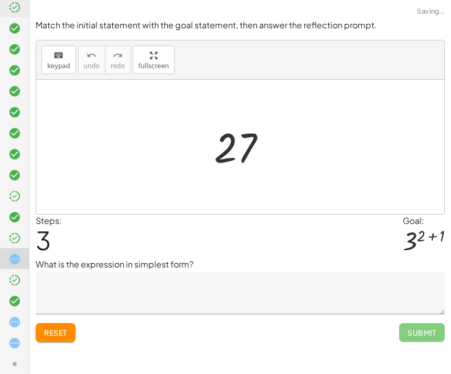
click at [115, 295] on textarea at bounding box center [240, 293] width 409 height 42
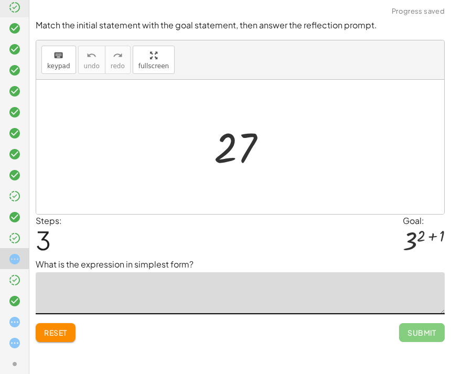
click at [366, 321] on div "Reset Submit" at bounding box center [240, 328] width 409 height 28
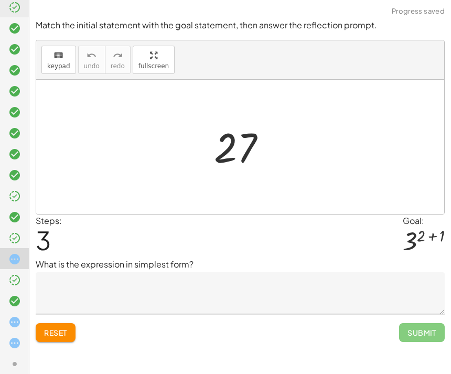
click at [97, 292] on textarea at bounding box center [240, 293] width 409 height 42
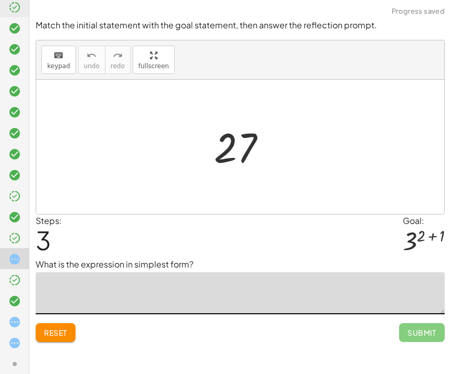
type textarea "*"
click at [0, 0] on div "Match the initial statement with the goal statement, then answer the reflection…" at bounding box center [0, 0] width 0 height 0
type textarea "**"
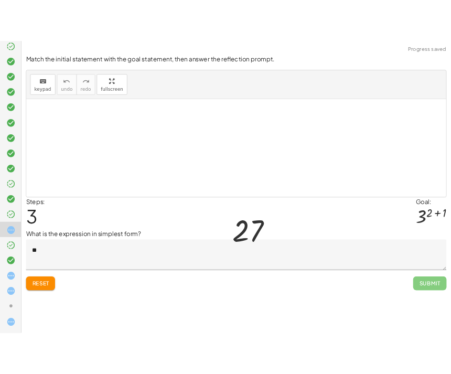
scroll to position [3, 0]
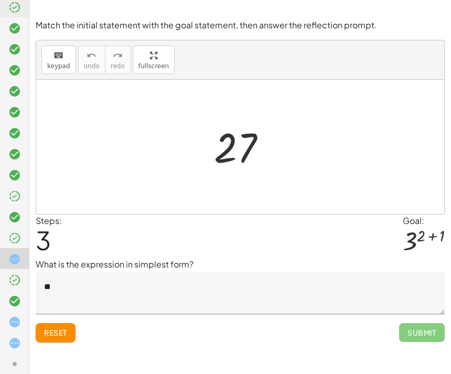
click at [21, 303] on div at bounding box center [18, 301] width 21 height 14
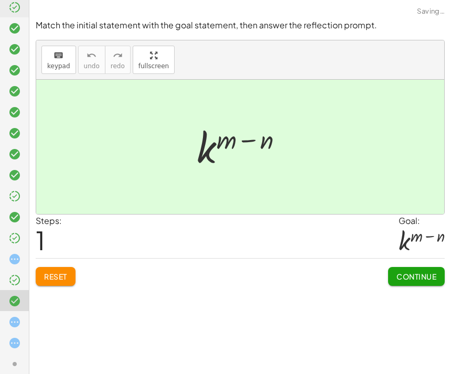
click at [19, 277] on icon at bounding box center [14, 280] width 13 height 13
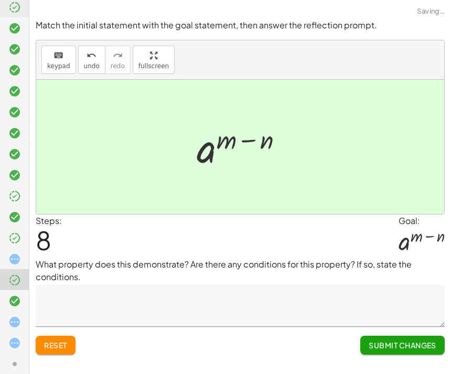
click at [17, 332] on div at bounding box center [14, 342] width 29 height 21
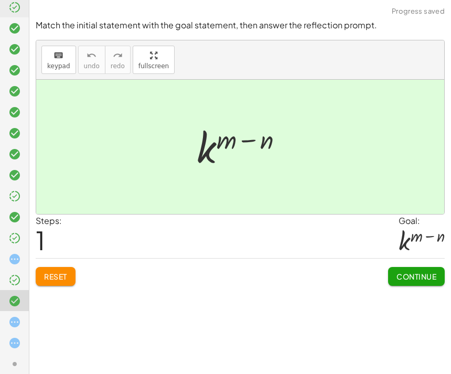
click at [180, 128] on div at bounding box center [240, 147] width 408 height 134
click at [12, 315] on div at bounding box center [18, 322] width 21 height 14
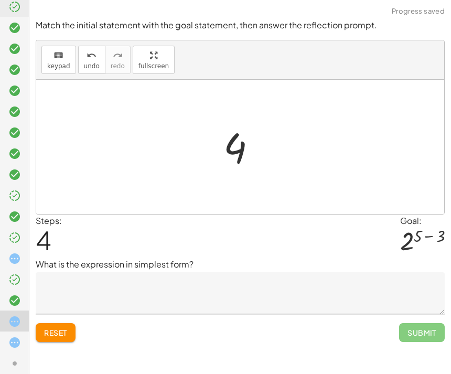
click at [12, 338] on icon at bounding box center [14, 342] width 13 height 13
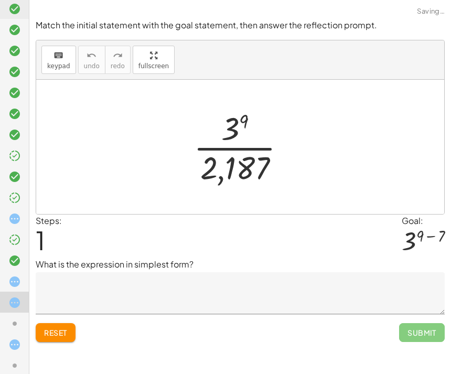
scroll to position [128, 0]
click at [24, 285] on div at bounding box center [18, 282] width 21 height 14
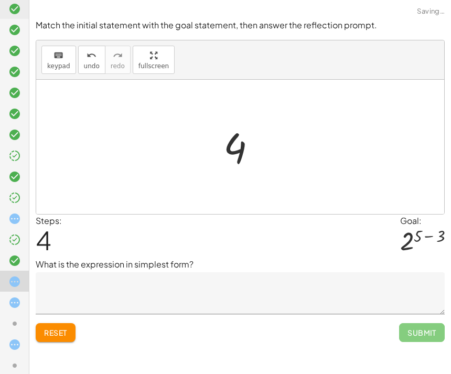
click at [14, 354] on div at bounding box center [14, 364] width 29 height 21
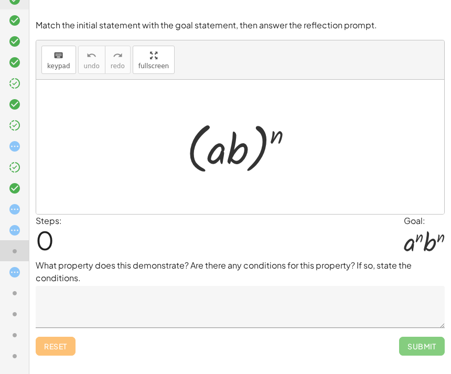
click at [132, 221] on div "Steps: 0 Goal: · a n · b n" at bounding box center [240, 236] width 409 height 45
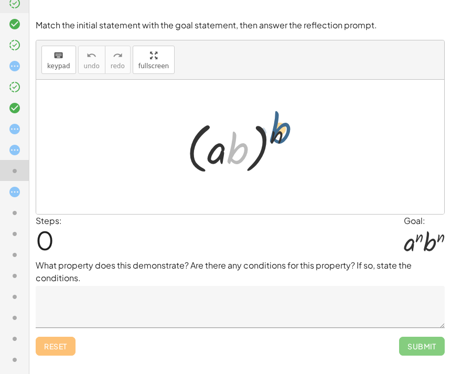
scroll to position [281, 0]
click at [17, 151] on icon at bounding box center [14, 150] width 13 height 13
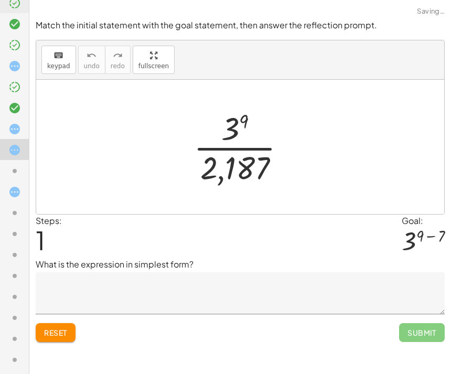
click at [17, 151] on icon at bounding box center [14, 150] width 13 height 13
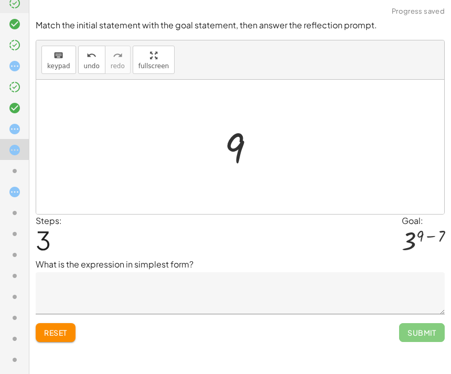
click at [16, 135] on icon at bounding box center [14, 129] width 13 height 13
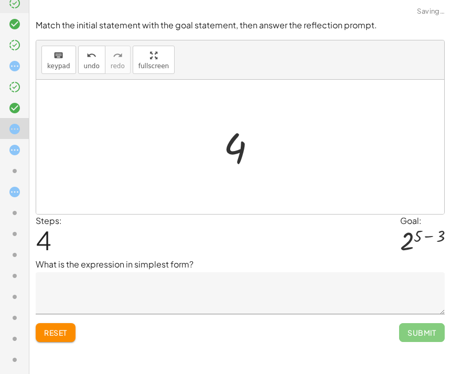
click at [12, 156] on icon at bounding box center [14, 150] width 13 height 13
click at [17, 135] on icon at bounding box center [14, 129] width 13 height 13
click at [213, 146] on div "· 2 5 · 2 3 · 2 [DATE] · 8 4" at bounding box center [240, 146] width 65 height 57
click at [206, 144] on div at bounding box center [240, 147] width 408 height 134
click at [211, 149] on div "· 2 5 · 2 3 · 2 [DATE] · 8 4" at bounding box center [240, 146] width 65 height 57
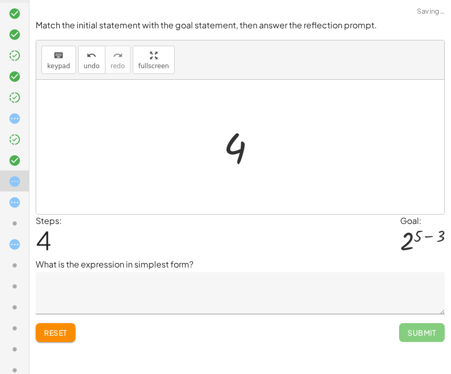
scroll to position [226, 0]
click at [17, 252] on icon at bounding box center [14, 246] width 13 height 13
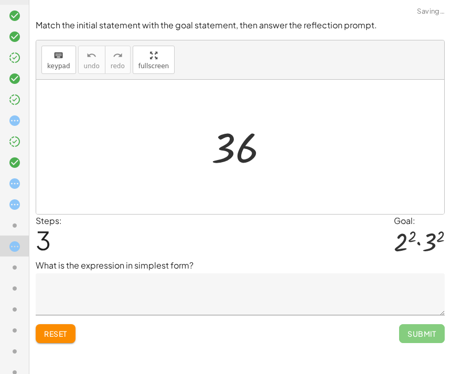
scroll to position [0, 0]
click at [12, 117] on icon at bounding box center [14, 120] width 13 height 13
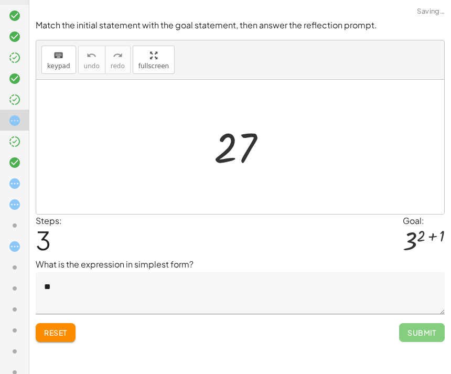
click at [20, 85] on icon at bounding box center [14, 78] width 13 height 13
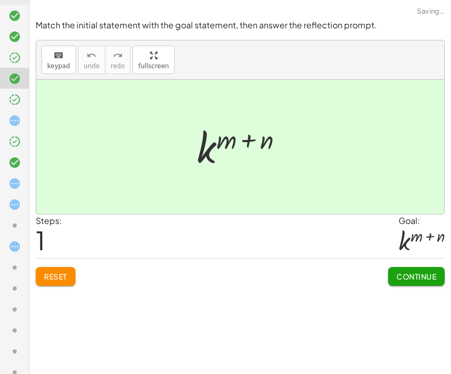
click at [68, 240] on div "Steps: 1 Goal: k ( + m + n )" at bounding box center [240, 236] width 409 height 44
click at [421, 284] on button "Continue" at bounding box center [416, 276] width 57 height 19
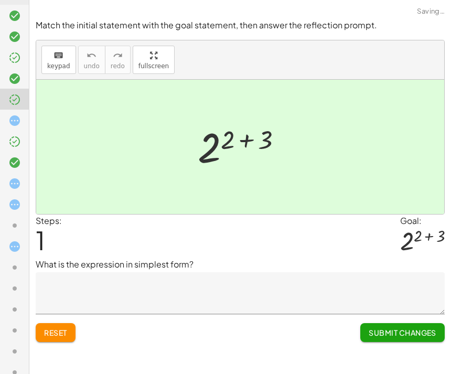
click at [422, 334] on span "Submit Changes" at bounding box center [402, 332] width 68 height 9
click at [63, 285] on textarea at bounding box center [240, 293] width 409 height 42
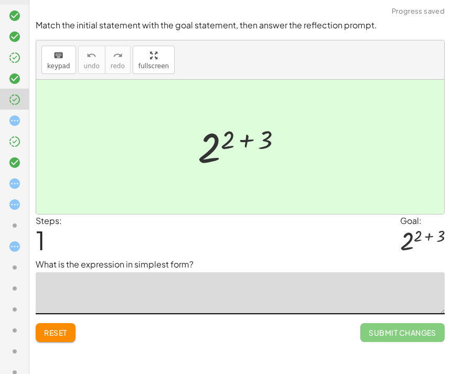
type textarea "*"
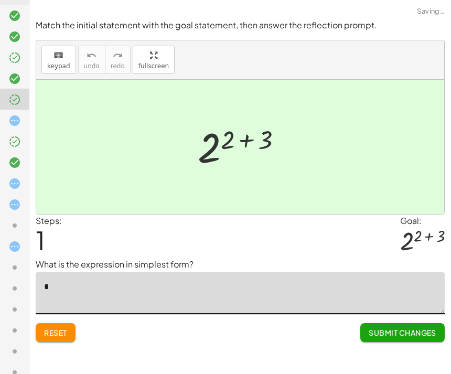
type textarea "*"
click at [398, 329] on span "Submit Changes" at bounding box center [402, 332] width 68 height 9
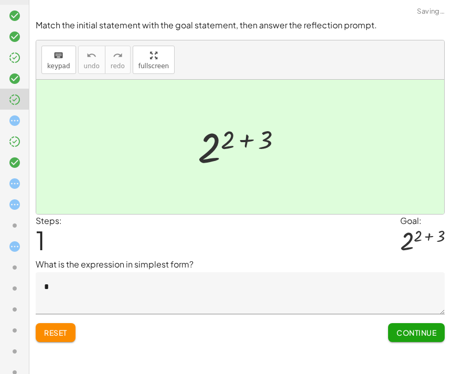
click at [407, 323] on button "Continue" at bounding box center [416, 332] width 57 height 19
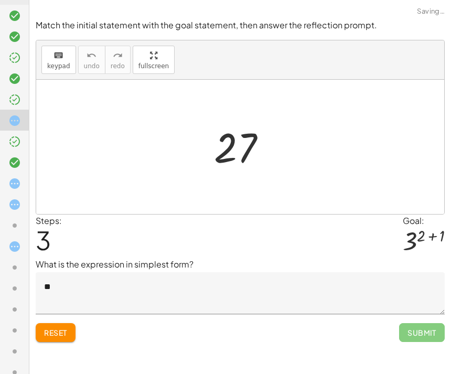
click at [407, 323] on span "Submit" at bounding box center [422, 332] width 46 height 19
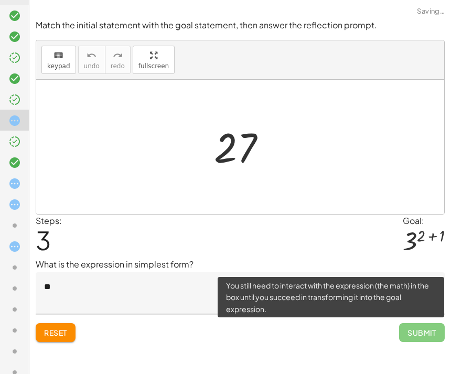
click at [14, 131] on div at bounding box center [14, 141] width 29 height 21
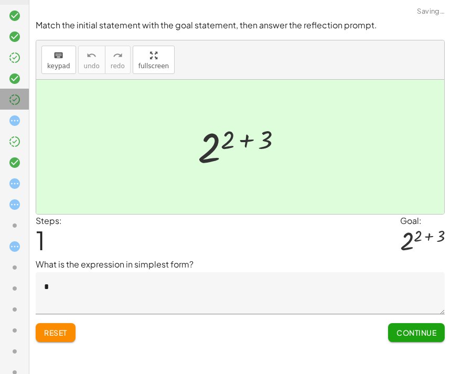
click at [14, 108] on div at bounding box center [14, 99] width 29 height 21
click at [21, 124] on div at bounding box center [18, 121] width 21 height 14
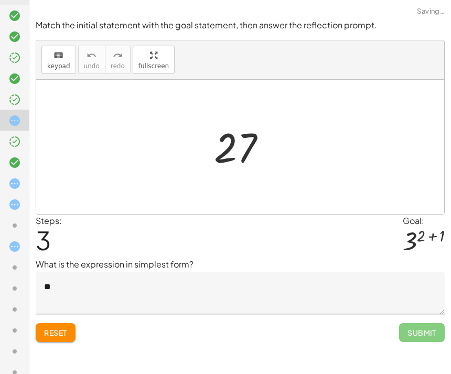
click at [75, 282] on textarea "**" at bounding box center [240, 293] width 409 height 42
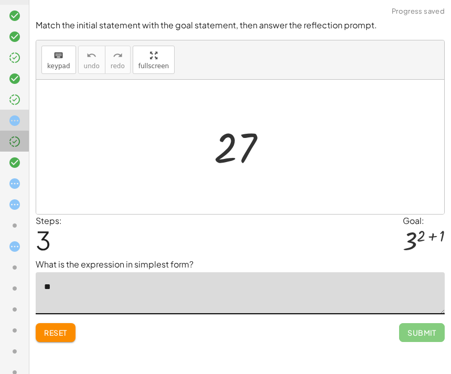
click at [18, 140] on icon at bounding box center [14, 141] width 13 height 13
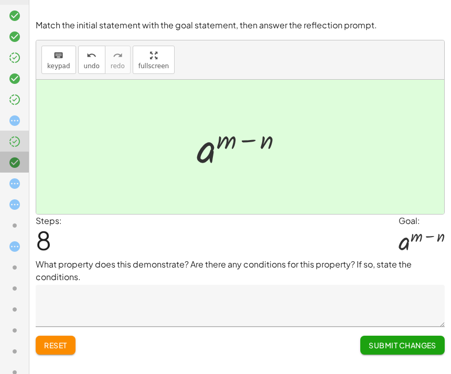
click at [16, 167] on icon at bounding box center [14, 162] width 13 height 13
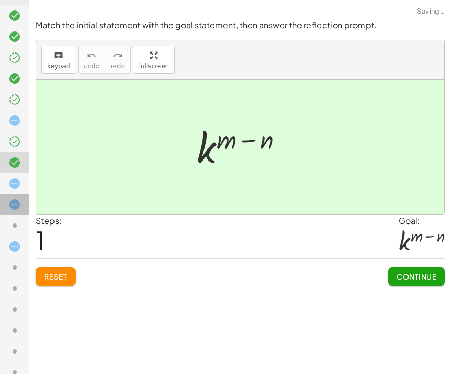
click at [16, 235] on div at bounding box center [14, 245] width 29 height 21
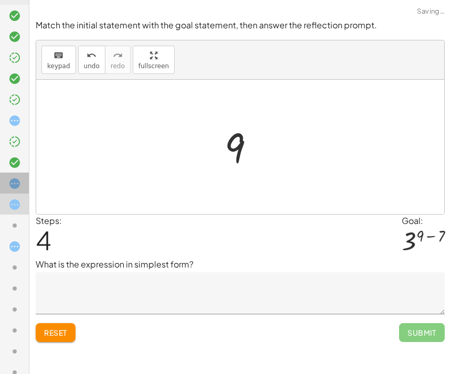
click at [13, 214] on div at bounding box center [14, 224] width 29 height 21
click at [207, 156] on div at bounding box center [240, 147] width 408 height 134
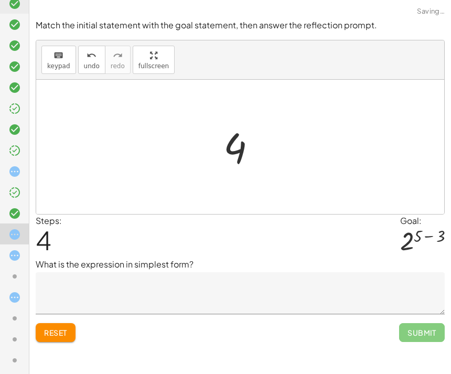
scroll to position [73, 0]
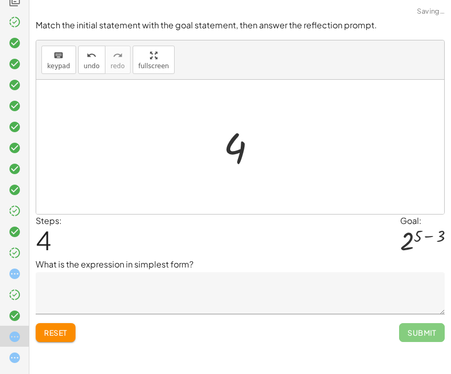
click at [23, 42] on div at bounding box center [18, 43] width 21 height 14
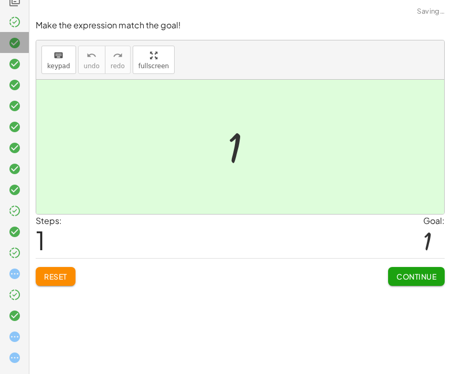
click at [6, 36] on div at bounding box center [14, 42] width 29 height 21
click at [13, 53] on div at bounding box center [14, 63] width 29 height 21
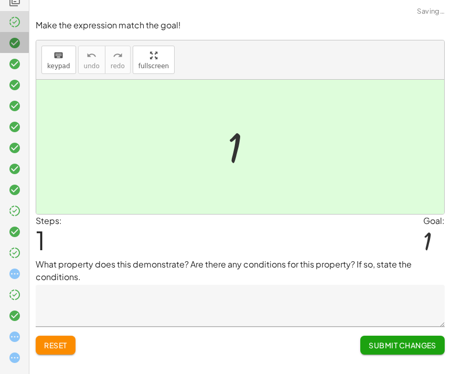
click at [20, 42] on icon at bounding box center [14, 43] width 13 height 13
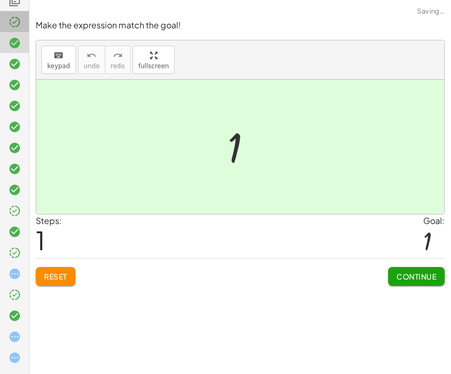
click at [21, 25] on div at bounding box center [18, 22] width 21 height 14
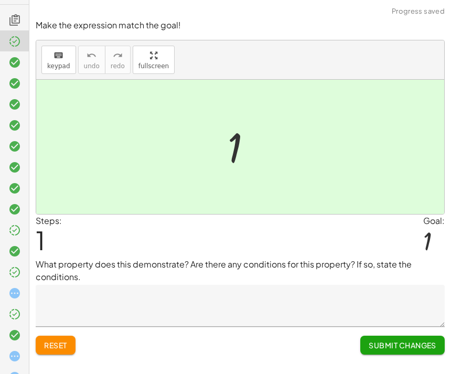
scroll to position [55, 0]
click at [14, 61] on icon at bounding box center [14, 61] width 13 height 13
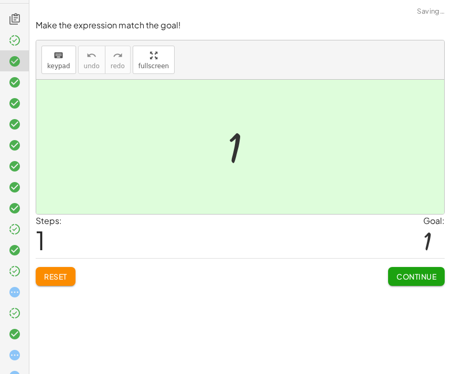
click at [222, 151] on div at bounding box center [244, 147] width 44 height 52
click at [15, 134] on div at bounding box center [14, 144] width 29 height 21
click at [22, 138] on div at bounding box center [18, 145] width 21 height 14
click at [17, 160] on icon at bounding box center [14, 166] width 13 height 13
click at [15, 218] on div at bounding box center [14, 228] width 29 height 21
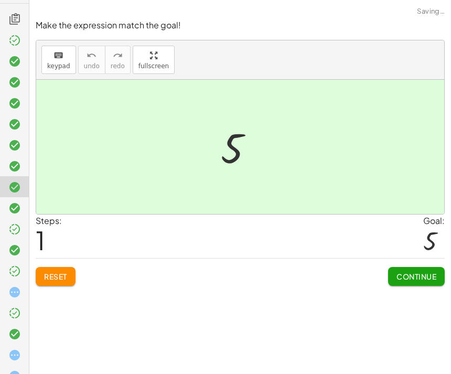
click at [17, 239] on div at bounding box center [14, 249] width 29 height 21
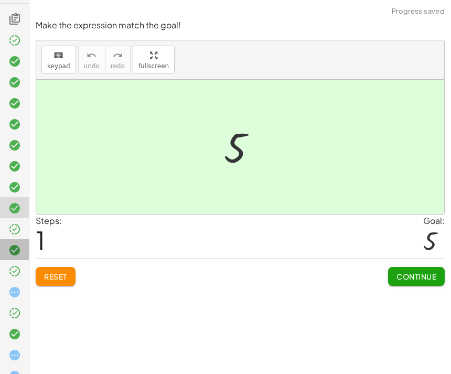
click at [13, 249] on icon at bounding box center [14, 250] width 13 height 13
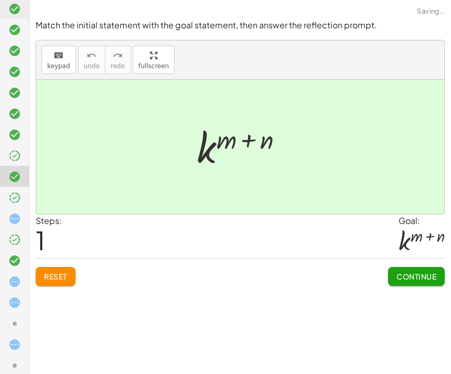
scroll to position [141, 0]
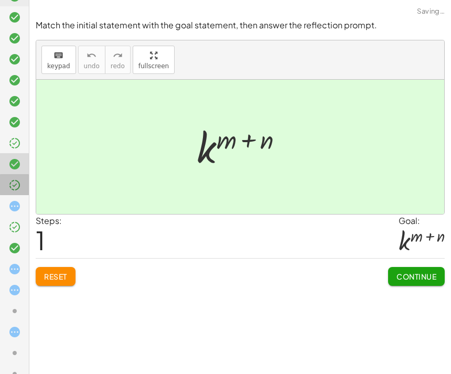
click at [12, 216] on div at bounding box center [14, 226] width 29 height 21
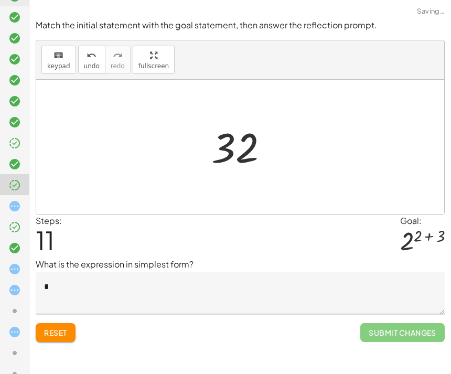
click at [98, 72] on button "undo undo" at bounding box center [91, 60] width 27 height 28
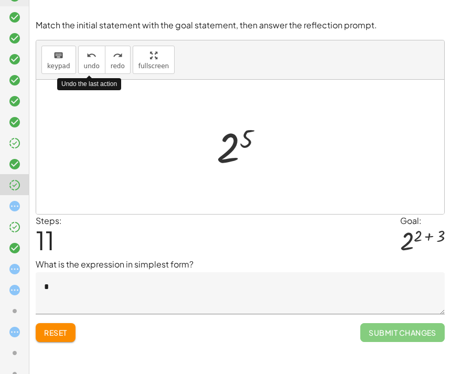
click at [18, 170] on icon at bounding box center [14, 164] width 13 height 13
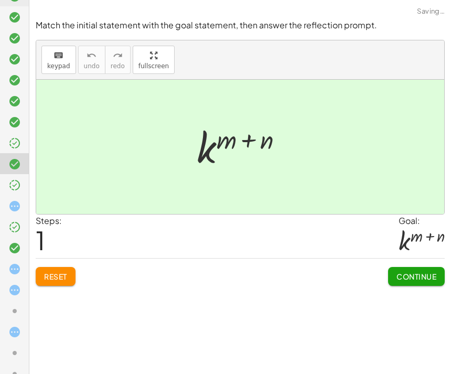
click at [16, 199] on div at bounding box center [18, 206] width 21 height 14
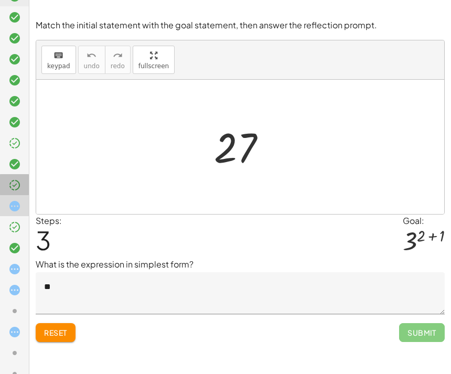
click at [21, 185] on div at bounding box center [18, 185] width 21 height 14
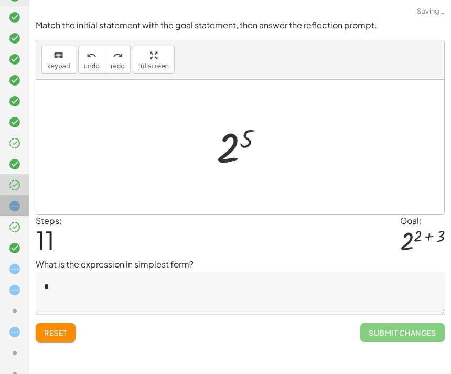
click at [9, 237] on div at bounding box center [14, 247] width 29 height 21
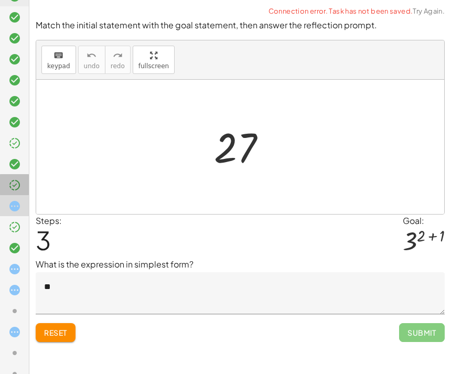
click at [14, 216] on div at bounding box center [14, 226] width 29 height 21
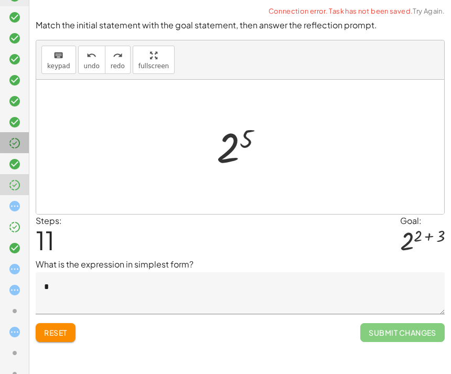
click at [4, 174] on div at bounding box center [14, 184] width 29 height 21
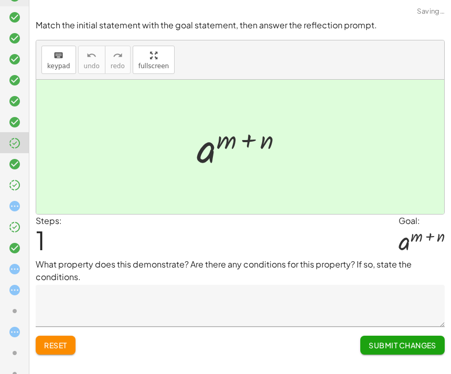
click at [245, 117] on div at bounding box center [240, 147] width 408 height 134
click at [18, 164] on icon at bounding box center [14, 164] width 13 height 13
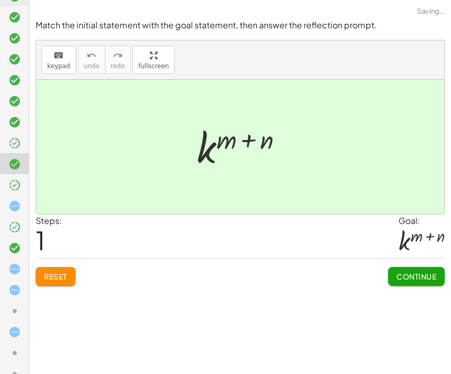
click at [13, 216] on div at bounding box center [14, 226] width 29 height 21
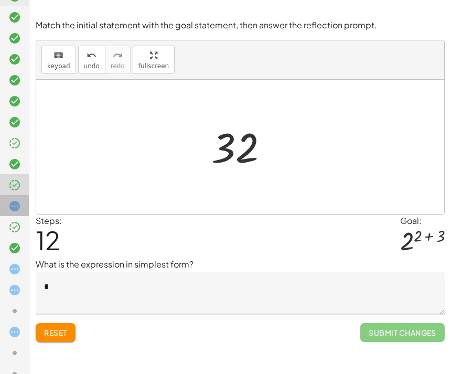
click at [15, 202] on icon at bounding box center [14, 206] width 13 height 13
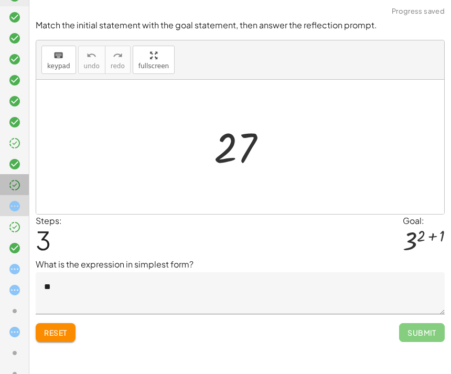
click at [7, 216] on div at bounding box center [14, 226] width 29 height 21
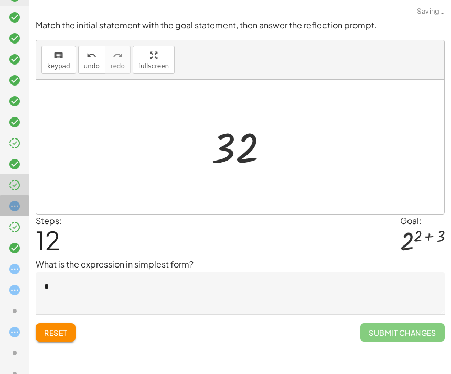
click at [14, 205] on icon at bounding box center [14, 206] width 13 height 13
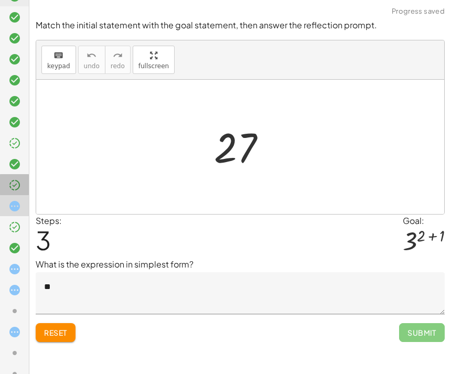
click at [21, 185] on div at bounding box center [18, 185] width 21 height 14
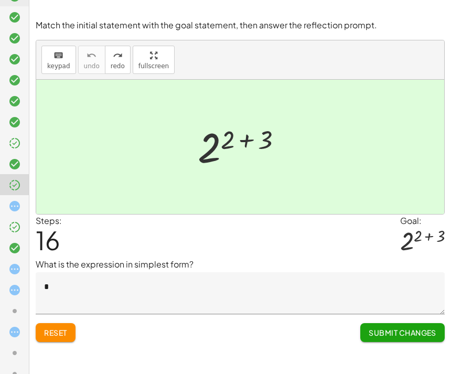
click at [15, 226] on icon at bounding box center [14, 227] width 13 height 13
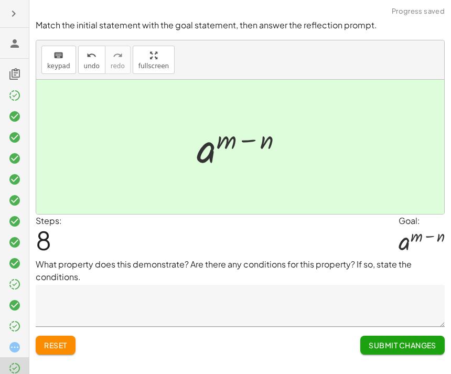
scroll to position [0, 0]
click at [17, 319] on div at bounding box center [18, 326] width 21 height 14
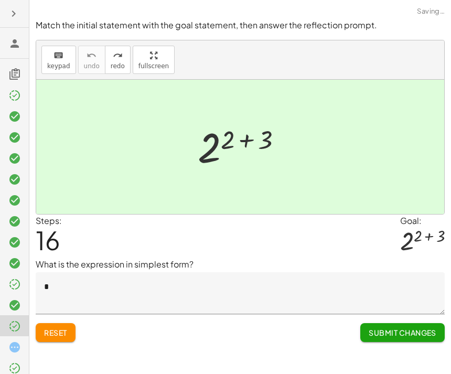
click at [18, 280] on icon at bounding box center [14, 284] width 13 height 13
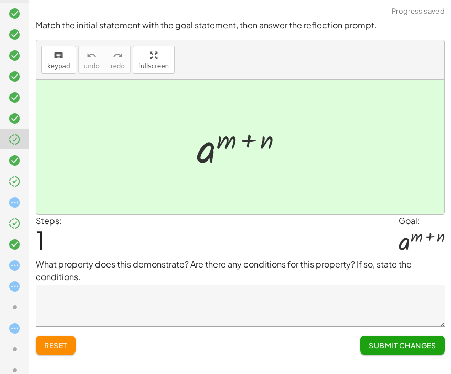
scroll to position [145, 0]
click at [13, 237] on div at bounding box center [18, 244] width 21 height 14
click at [12, 275] on div at bounding box center [14, 285] width 29 height 21
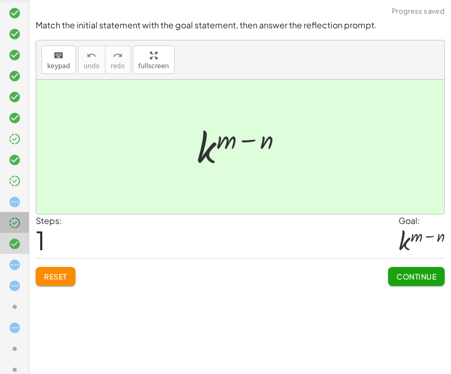
click at [14, 233] on div at bounding box center [14, 243] width 29 height 21
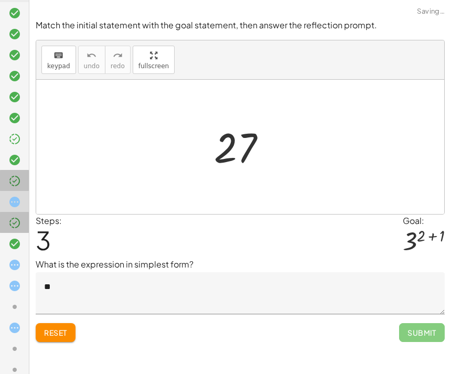
click at [6, 212] on div at bounding box center [14, 222] width 29 height 21
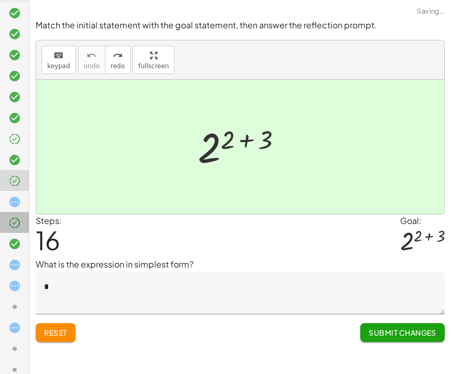
click at [16, 201] on icon at bounding box center [14, 202] width 13 height 13
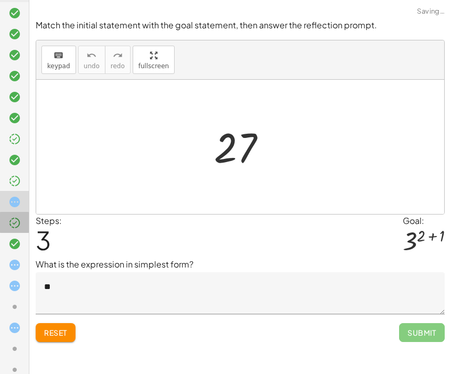
click at [13, 170] on div at bounding box center [14, 180] width 29 height 21
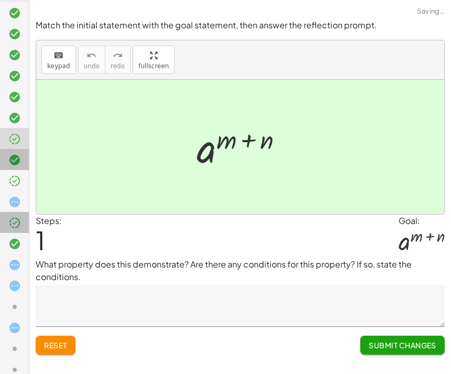
click at [15, 160] on icon at bounding box center [14, 160] width 13 height 13
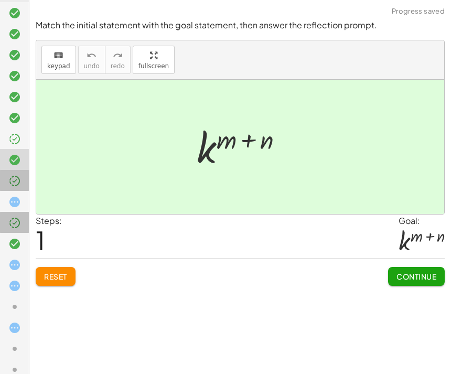
click at [23, 181] on div at bounding box center [18, 181] width 21 height 14
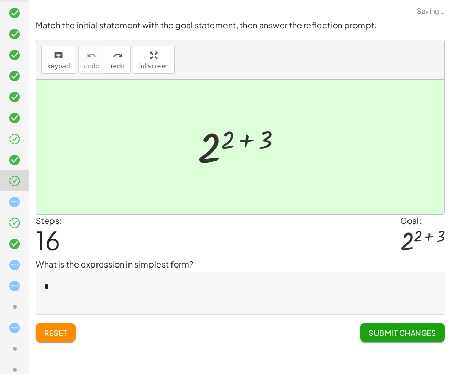
click at [19, 254] on div at bounding box center [14, 264] width 29 height 21
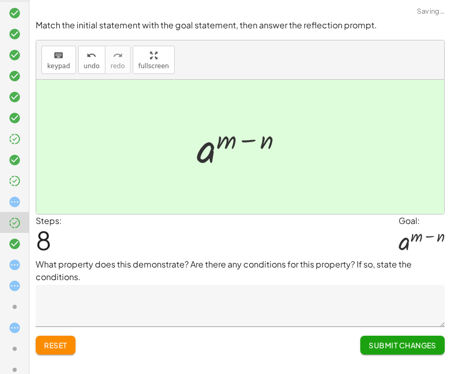
click at [19, 212] on div at bounding box center [14, 222] width 29 height 21
click at [16, 203] on icon at bounding box center [14, 202] width 13 height 13
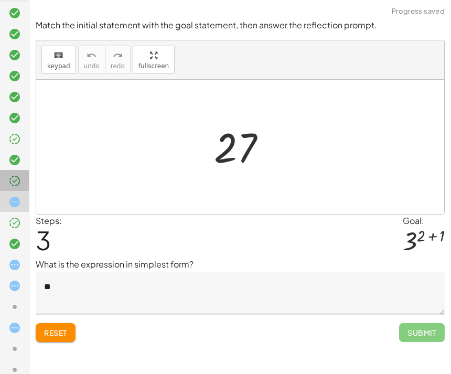
click at [7, 212] on div at bounding box center [14, 222] width 29 height 21
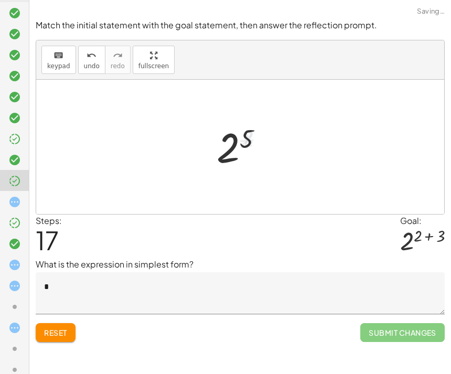
click at [275, 125] on div at bounding box center [244, 147] width 66 height 52
click at [15, 184] on icon at bounding box center [14, 181] width 13 height 13
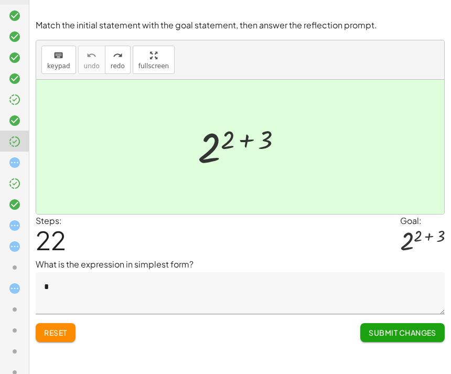
scroll to position [183, 0]
click at [26, 245] on div at bounding box center [18, 248] width 21 height 14
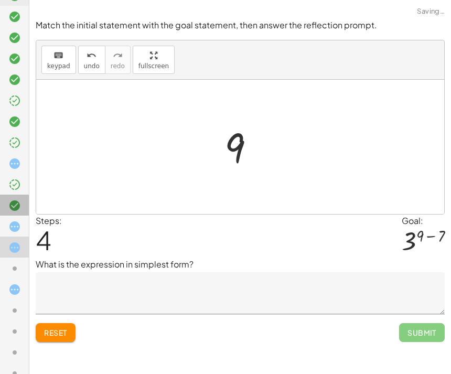
click at [21, 209] on div at bounding box center [18, 206] width 21 height 14
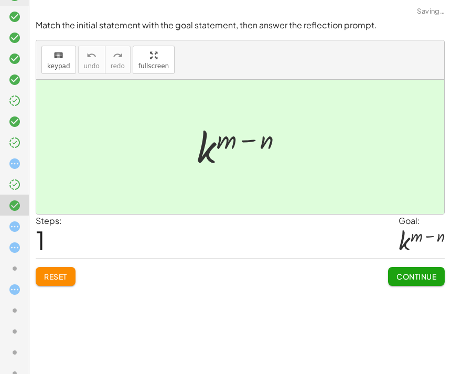
click at [13, 257] on div at bounding box center [14, 267] width 29 height 21
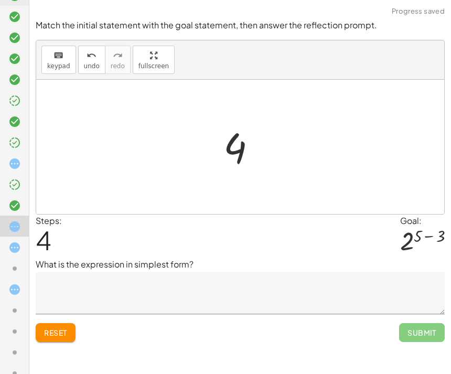
click at [430, 335] on span "Submit" at bounding box center [422, 332] width 46 height 19
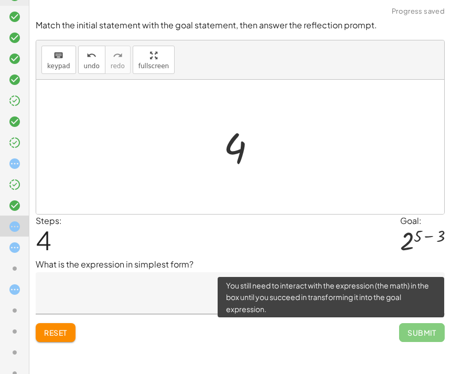
click at [7, 278] on div at bounding box center [14, 288] width 29 height 21
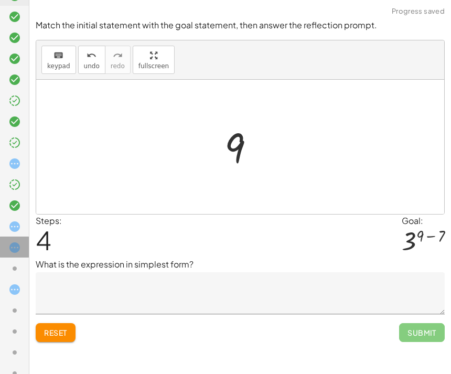
click at [11, 255] on div at bounding box center [14, 246] width 29 height 21
click at [13, 265] on icon at bounding box center [14, 268] width 13 height 13
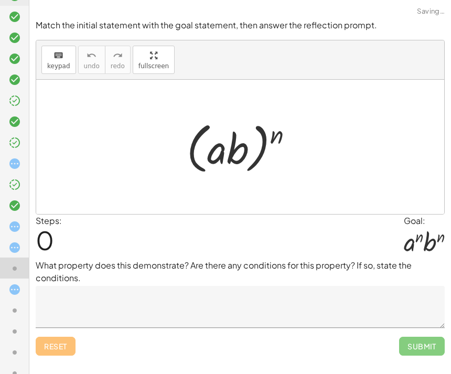
click at [56, 309] on textarea at bounding box center [240, 307] width 409 height 42
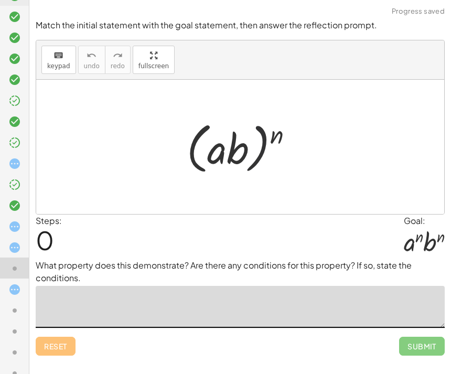
click at [39, 224] on span "0" at bounding box center [45, 240] width 18 height 32
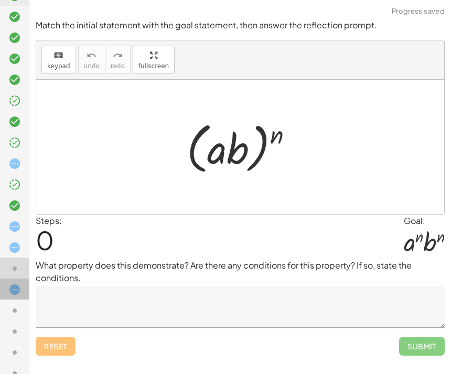
click at [16, 291] on icon at bounding box center [14, 289] width 13 height 13
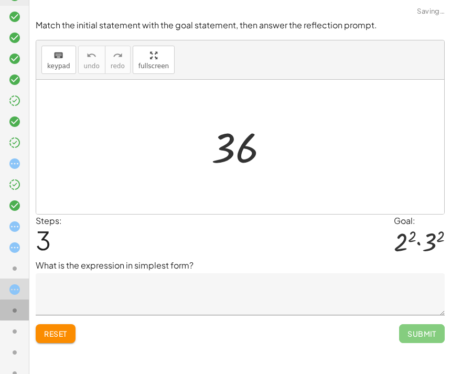
click at [13, 309] on icon at bounding box center [14, 310] width 13 height 13
